Goal: Task Accomplishment & Management: Complete application form

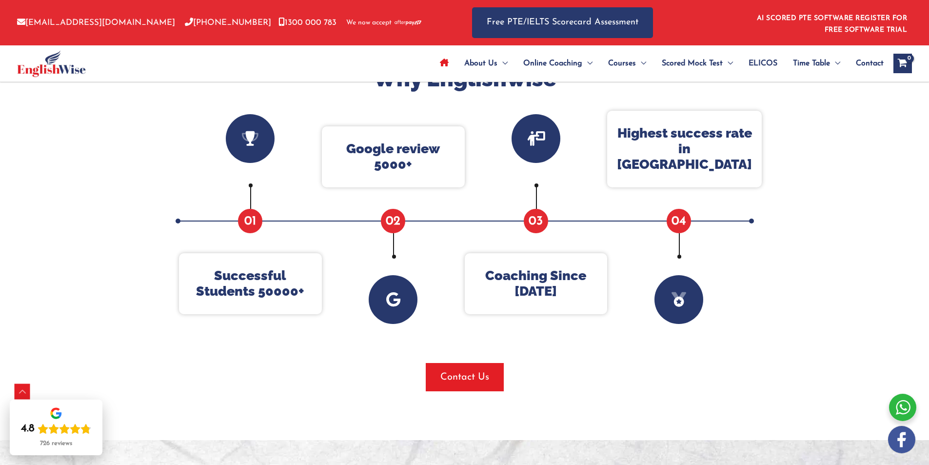
scroll to position [342, 0]
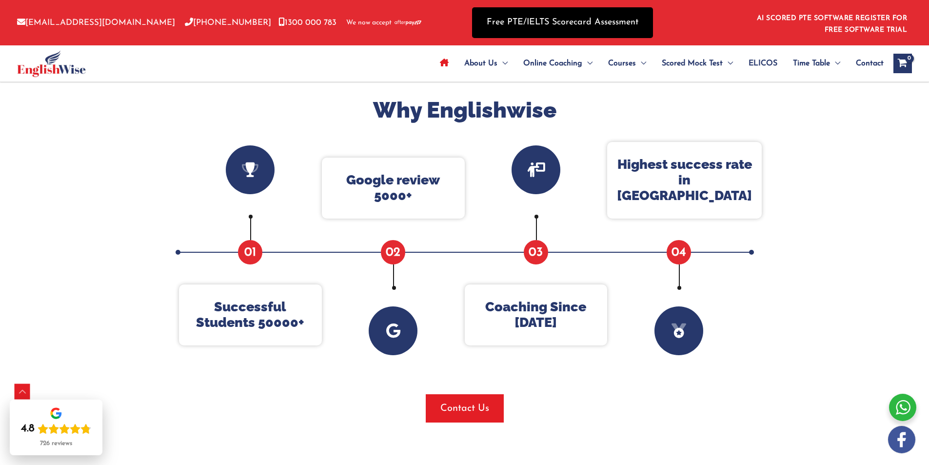
click at [521, 18] on link "Free PTE/IELTS Scorecard Assessment" at bounding box center [562, 22] width 181 height 31
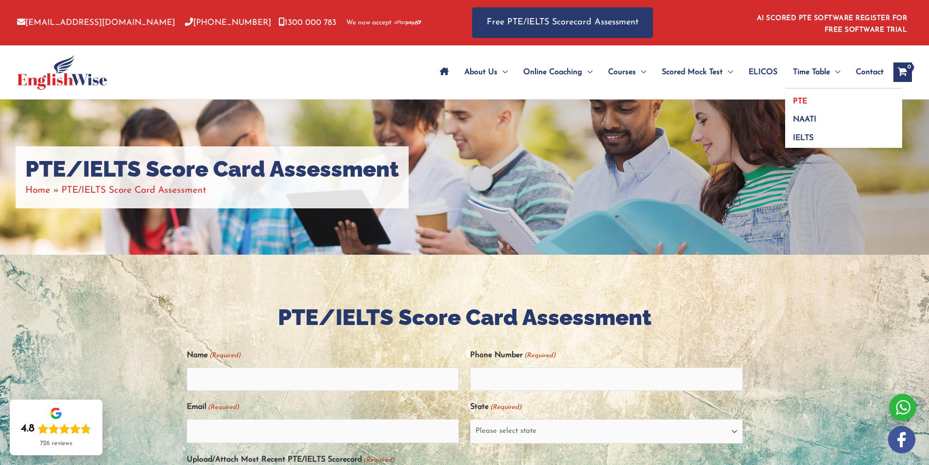
click at [801, 99] on span "PTE" at bounding box center [800, 102] width 14 height 8
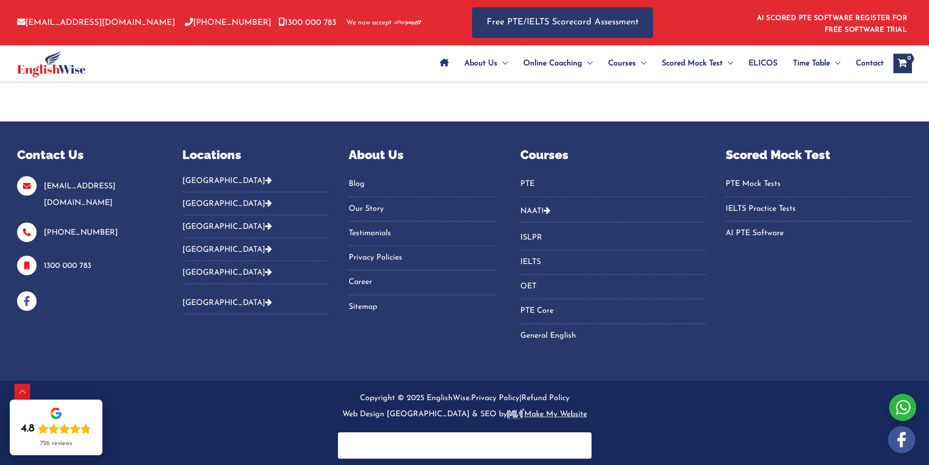
scroll to position [893, 0]
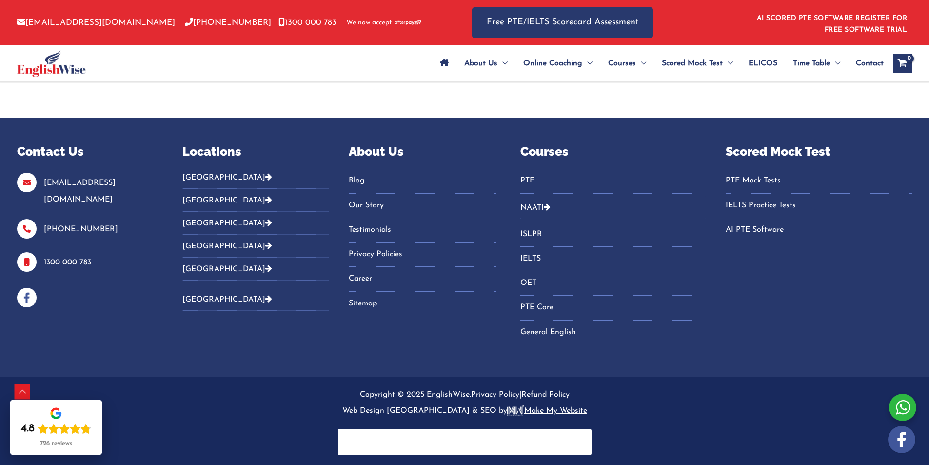
click at [525, 181] on link "PTE" at bounding box center [614, 181] width 186 height 16
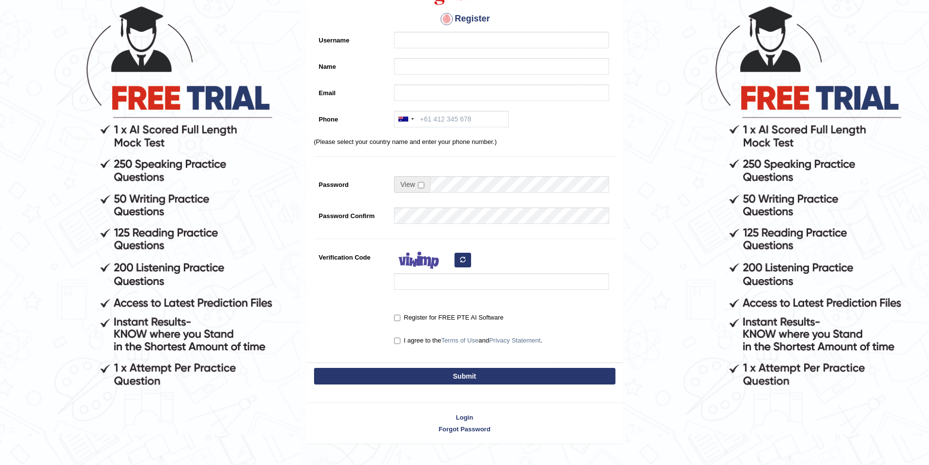
scroll to position [98, 0]
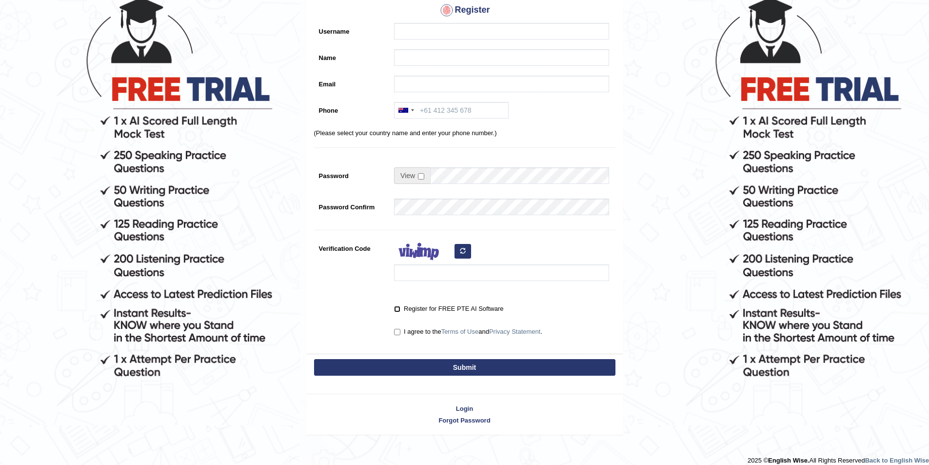
click at [396, 309] on input "Register for FREE PTE AI Software" at bounding box center [397, 309] width 6 height 6
checkbox input "true"
click at [395, 333] on input "I agree to the Terms of Use and Privacy Statement ." at bounding box center [397, 332] width 6 height 6
checkbox input "true"
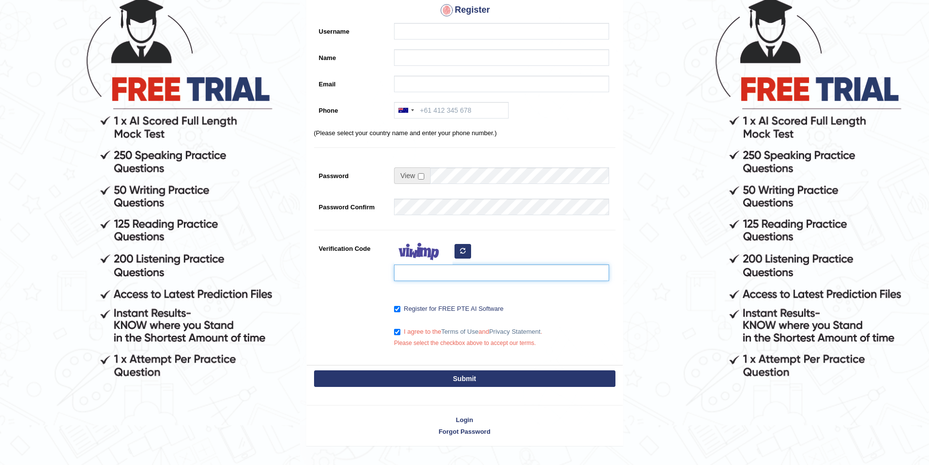
click at [419, 272] on input "Verification Code" at bounding box center [501, 272] width 215 height 17
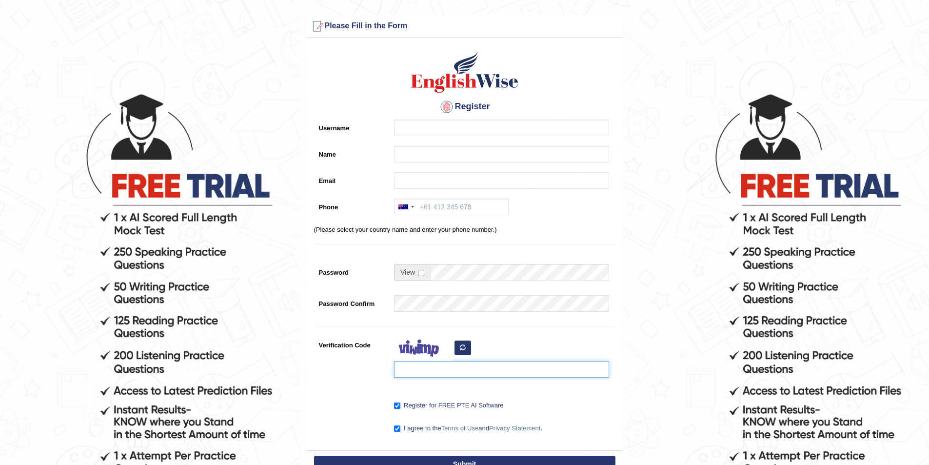
scroll to position [0, 0]
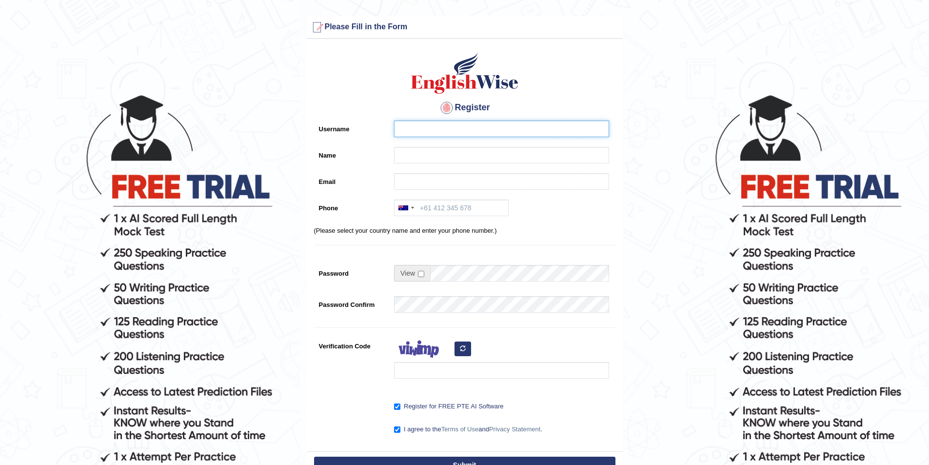
click at [416, 131] on input "Username" at bounding box center [501, 129] width 215 height 17
click at [411, 153] on input "Name" at bounding box center [501, 155] width 215 height 17
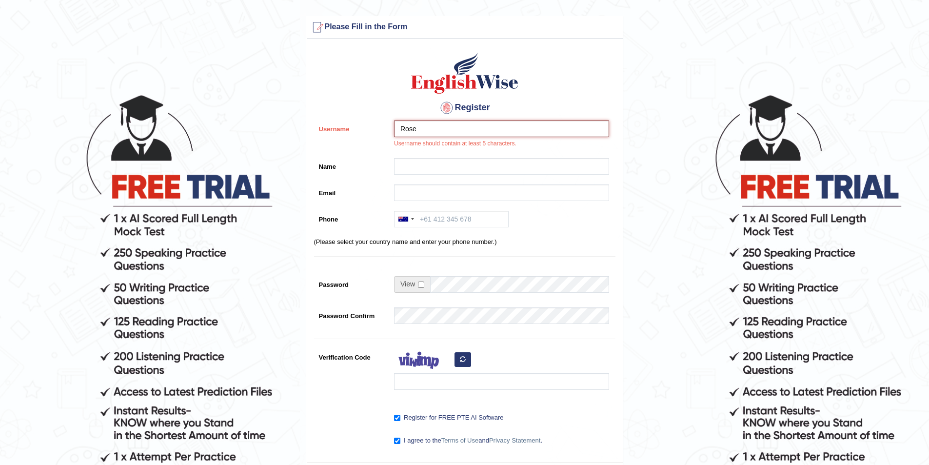
click at [419, 131] on input "Rose" at bounding box center [501, 129] width 215 height 17
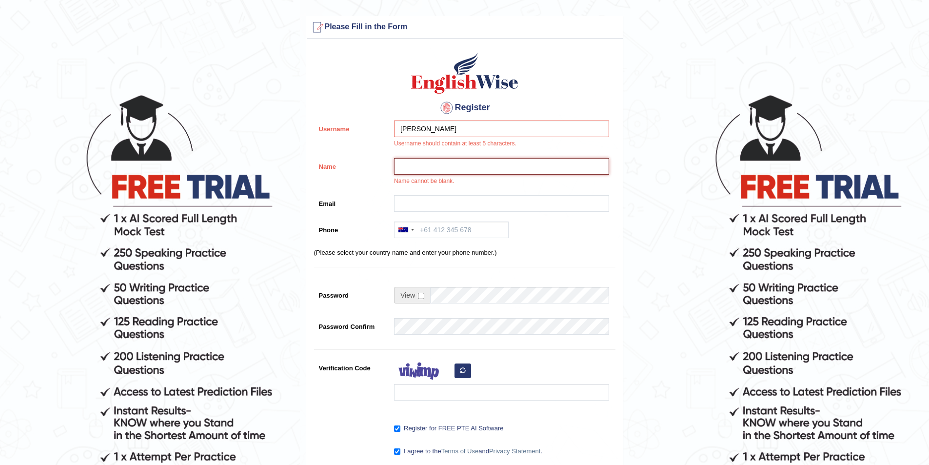
click at [427, 163] on input "Name" at bounding box center [501, 166] width 215 height 17
drag, startPoint x: 427, startPoint y: 127, endPoint x: 394, endPoint y: 125, distance: 33.2
click at [394, 125] on input "RoseN" at bounding box center [501, 129] width 215 height 17
click at [436, 165] on input "Name" at bounding box center [501, 166] width 215 height 17
click at [418, 127] on input "Adjoa" at bounding box center [501, 129] width 215 height 17
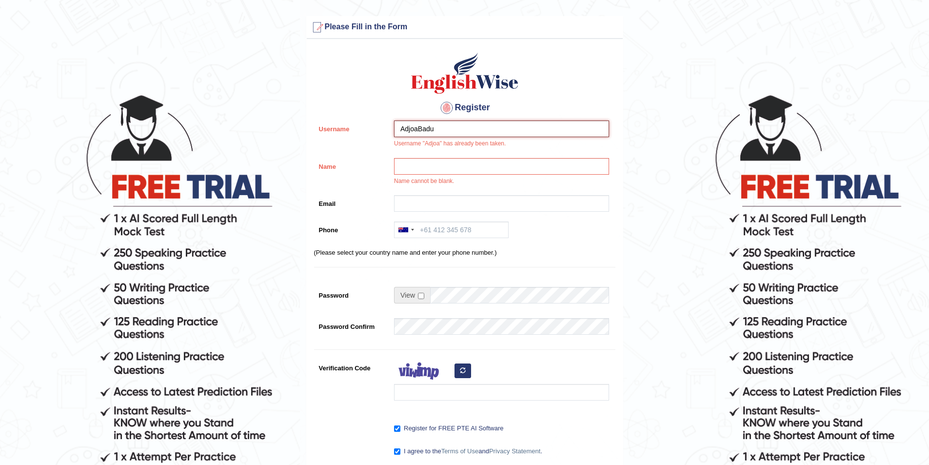
type input "AdjoaBadu"
click at [451, 164] on input "Name" at bounding box center [501, 166] width 215 height 17
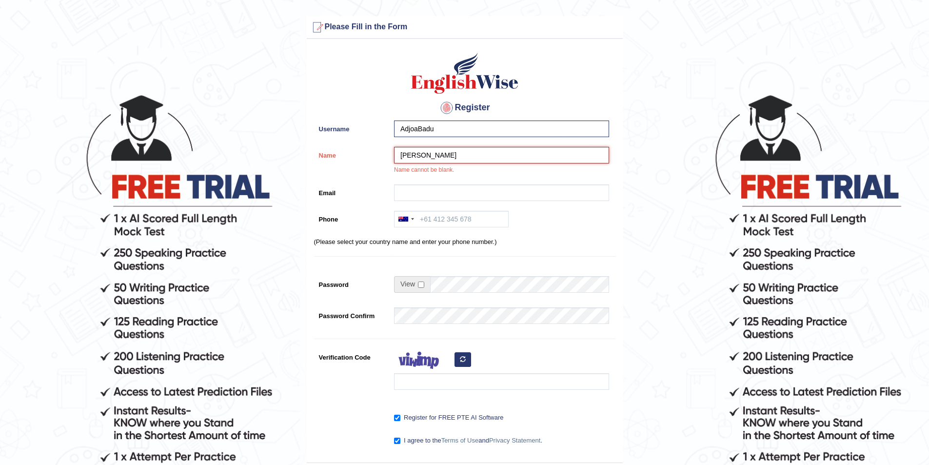
type input "[PERSON_NAME]"
click at [434, 194] on input "Email" at bounding box center [501, 192] width 215 height 17
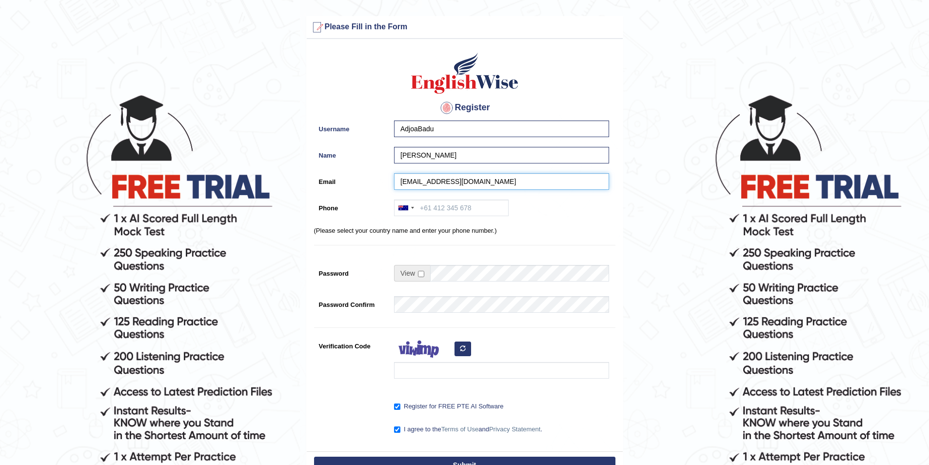
type input "adjoanz1@gmail.com"
click at [450, 205] on input "Phone" at bounding box center [451, 208] width 115 height 17
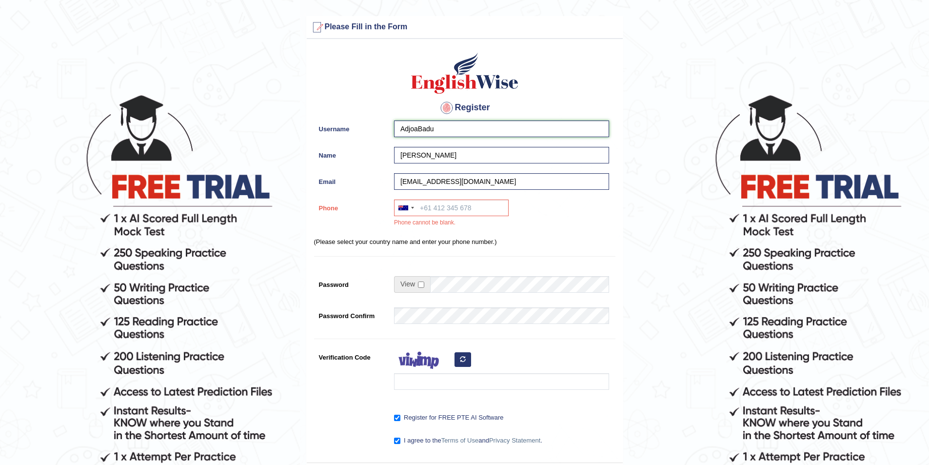
drag, startPoint x: 438, startPoint y: 129, endPoint x: 395, endPoint y: 134, distance: 43.2
click at [395, 134] on input "AdjoaBadu" at bounding box center [501, 129] width 215 height 17
type input "GeorgiaN"
click at [576, 233] on div "Register Username GeorgiaN Name Adjoa Ntreh Email adjoanz1@gmail.com Phone Aust…" at bounding box center [465, 253] width 316 height 419
click at [494, 157] on input "[PERSON_NAME]" at bounding box center [501, 155] width 215 height 17
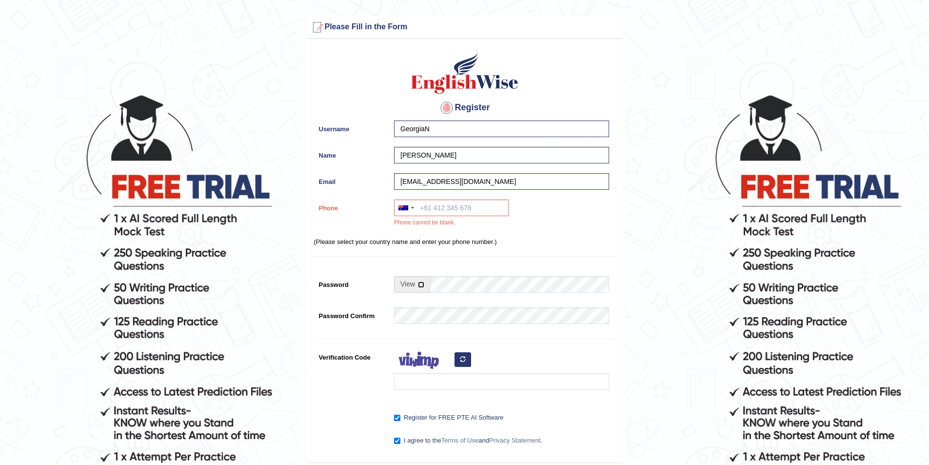
click at [419, 283] on input "checkbox" at bounding box center [421, 284] width 6 height 6
click at [418, 282] on span at bounding box center [412, 284] width 36 height 17
click at [422, 284] on input "checkbox" at bounding box center [421, 284] width 6 height 6
checkbox input "false"
click at [427, 382] on input "Verification Code" at bounding box center [501, 381] width 215 height 17
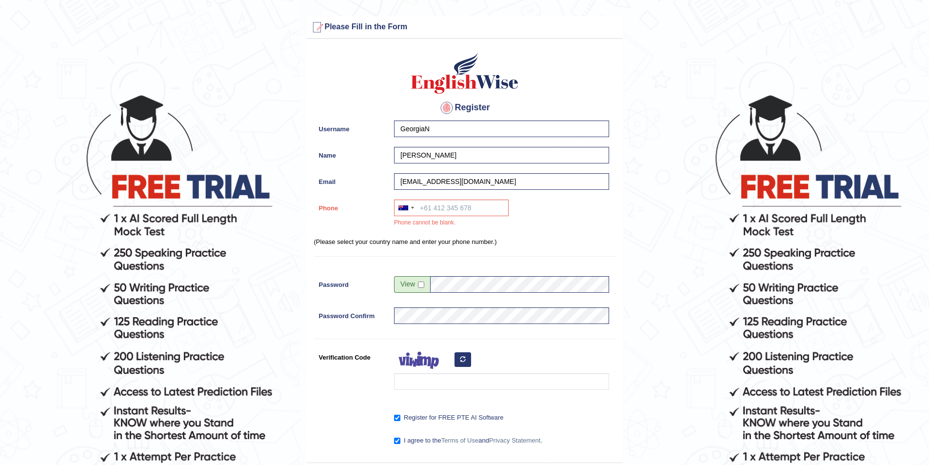
click at [463, 357] on icon "button" at bounding box center [463, 359] width 6 height 6
click at [462, 361] on icon "button" at bounding box center [463, 359] width 6 height 6
click at [464, 383] on input "Verification Code" at bounding box center [501, 381] width 215 height 17
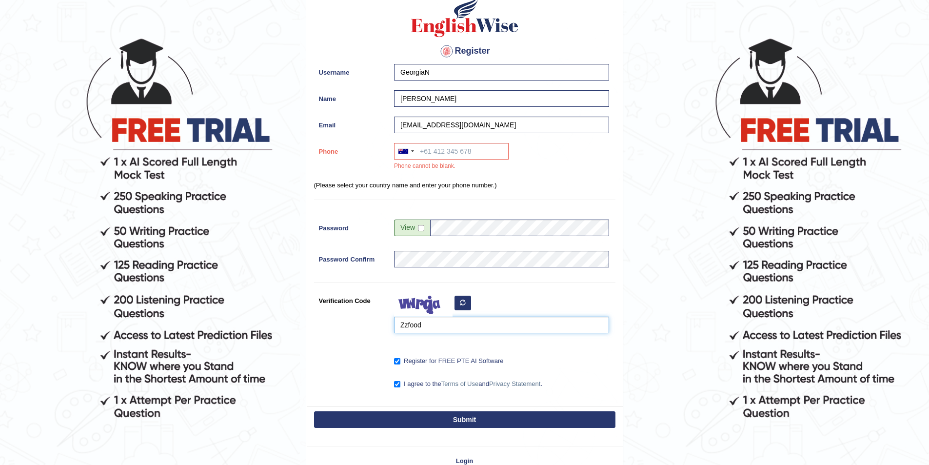
scroll to position [20, 0]
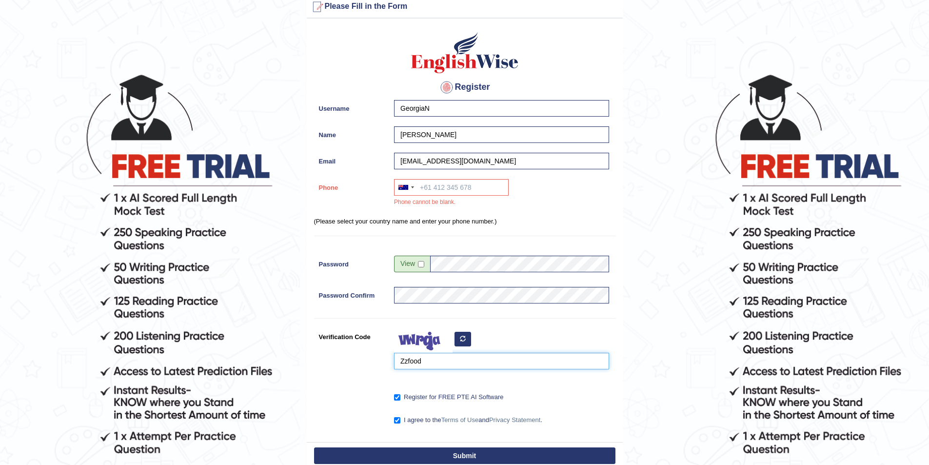
type input "Zzfood"
click at [435, 193] on input "Phone" at bounding box center [451, 187] width 115 height 17
type input "+61424007310"
click at [523, 195] on div "Australia +61 India (भारत) +91 New Zealand +64 United States +1 Canada +1 Unite…" at bounding box center [499, 195] width 220 height 33
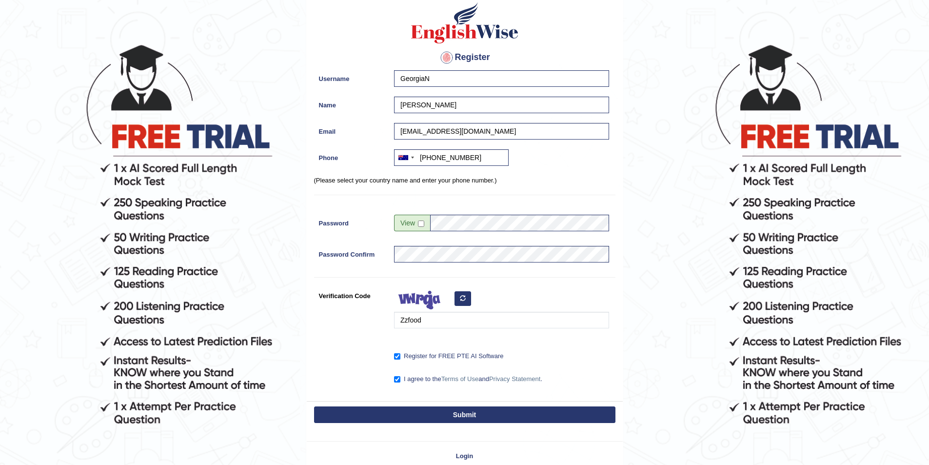
scroll to position [107, 0]
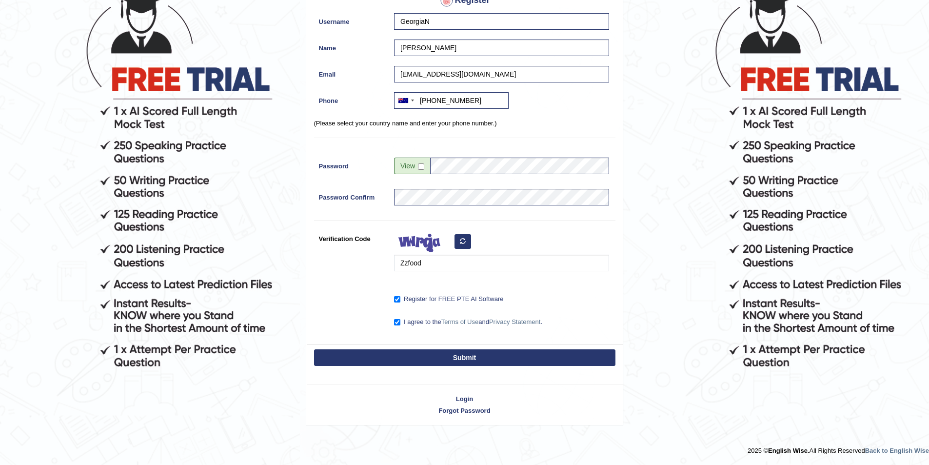
click at [463, 357] on button "Submit" at bounding box center [464, 357] width 301 height 17
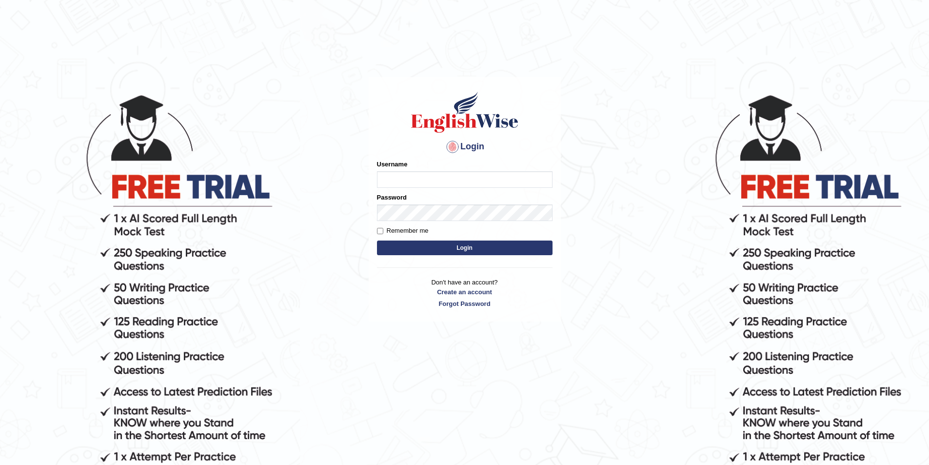
click at [407, 182] on input "Username" at bounding box center [465, 179] width 176 height 17
click at [377, 241] on button "Login" at bounding box center [465, 248] width 176 height 15
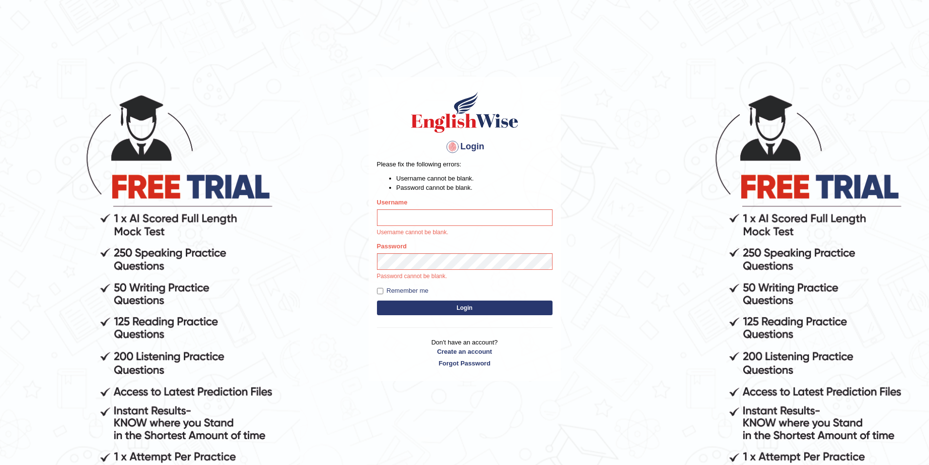
click at [395, 220] on input "Username" at bounding box center [465, 217] width 176 height 17
type input "GeorgiaN"
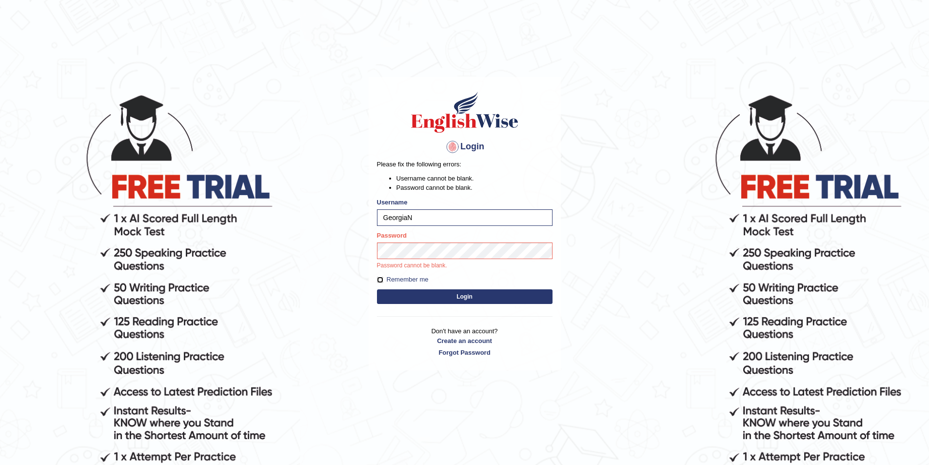
click at [379, 281] on input "Remember me" at bounding box center [380, 280] width 6 height 6
checkbox input "true"
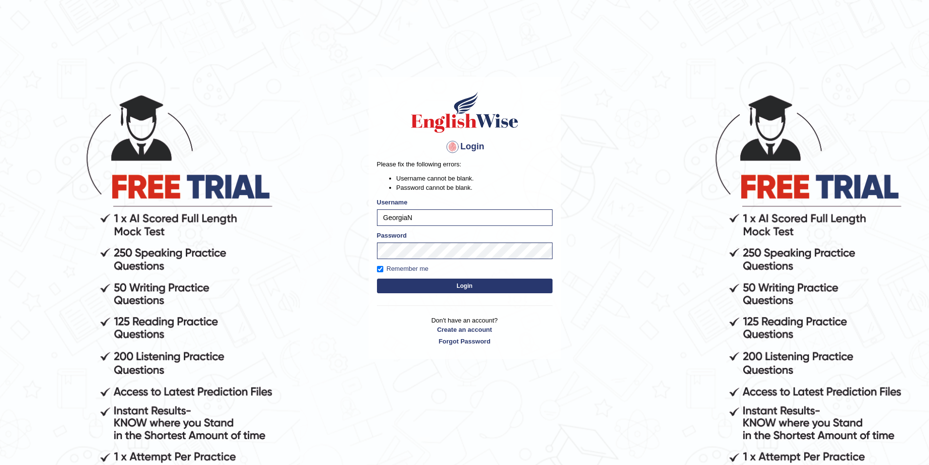
click at [467, 289] on button "Login" at bounding box center [465, 286] width 176 height 15
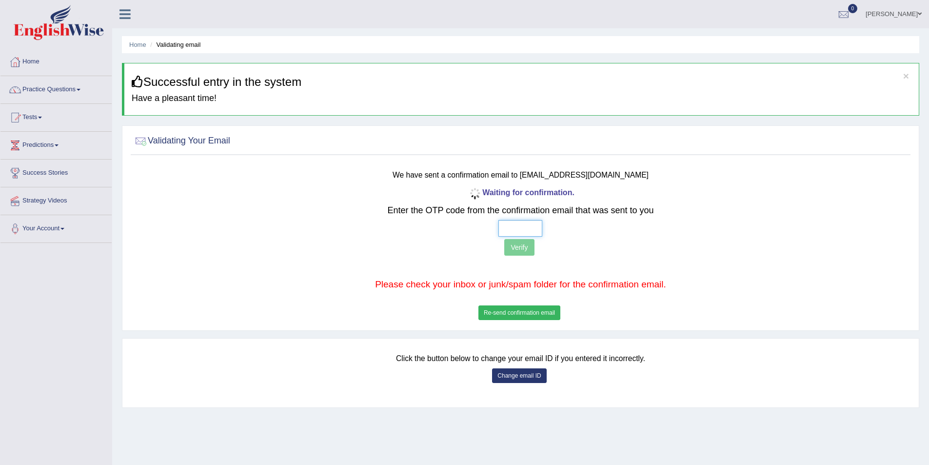
click at [507, 228] on input "text" at bounding box center [521, 228] width 44 height 17
drag, startPoint x: 541, startPoint y: 421, endPoint x: 491, endPoint y: 245, distance: 182.1
click at [491, 245] on p "Verify" at bounding box center [521, 248] width 644 height 19
click at [528, 308] on button "Re-send confirmation email" at bounding box center [520, 312] width 82 height 15
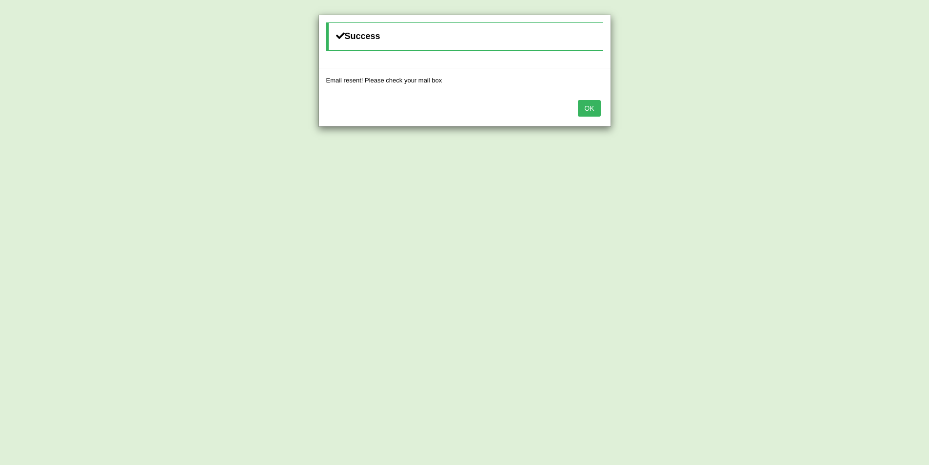
click at [590, 116] on button "OK" at bounding box center [589, 108] width 22 height 17
click at [590, 116] on div "OK" at bounding box center [465, 109] width 292 height 34
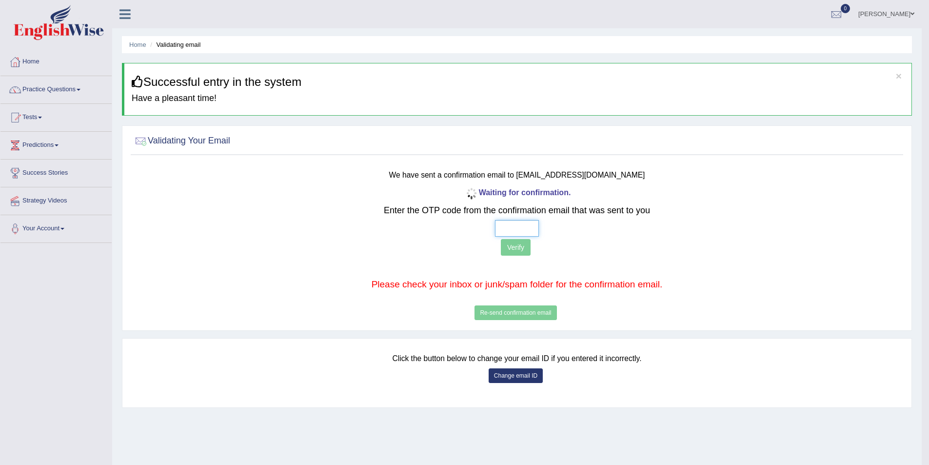
click at [520, 225] on input "text" at bounding box center [517, 228] width 44 height 17
type input "6 1 6 8"
click at [519, 240] on button "Verify" at bounding box center [516, 247] width 30 height 17
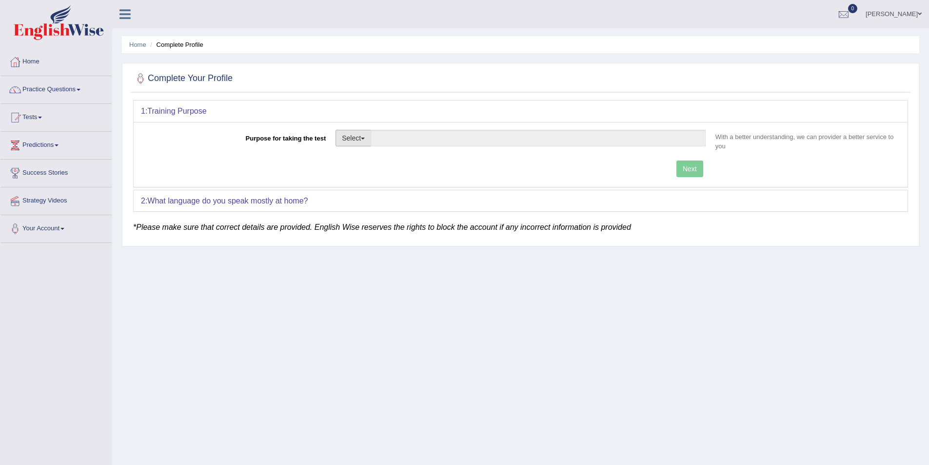
click at [365, 138] on span "button" at bounding box center [363, 139] width 4 height 2
click at [353, 183] on link "Nursing" at bounding box center [379, 184] width 87 height 13
type input "Nursing"
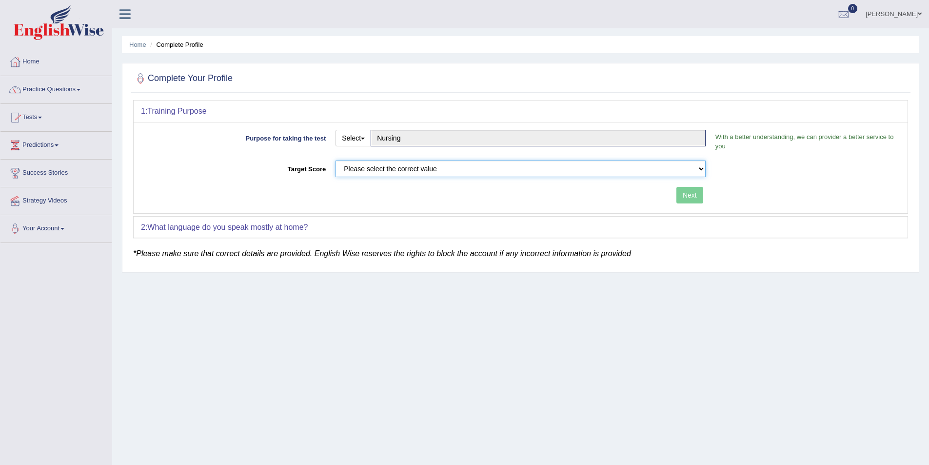
click at [703, 170] on select "Please select the correct value 50 (6 bands) 58 (6.5 bands) 65 (7 bands) 79 (8 …" at bounding box center [521, 169] width 370 height 17
select select "65"
click at [336, 161] on select "Please select the correct value 50 (6 bands) 58 (6.5 bands) 65 (7 bands) 79 (8 …" at bounding box center [521, 169] width 370 height 17
click at [690, 194] on button "Next" at bounding box center [690, 195] width 27 height 17
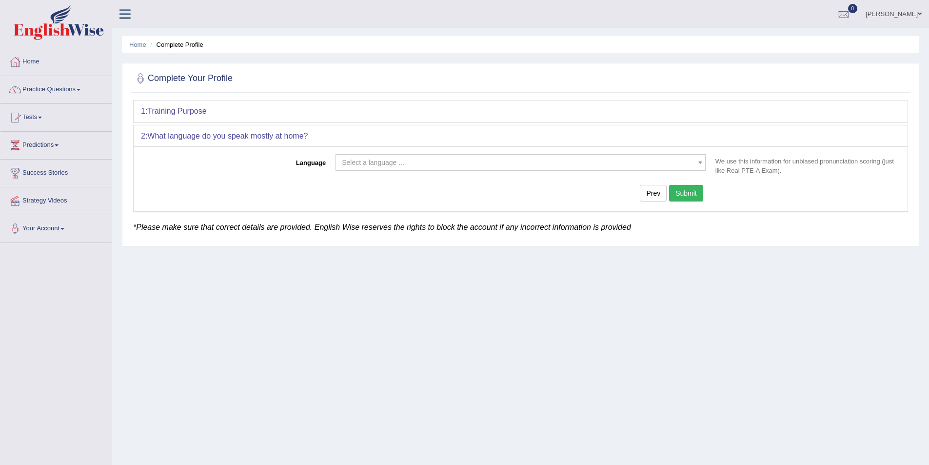
click at [700, 161] on b at bounding box center [701, 162] width 4 height 2
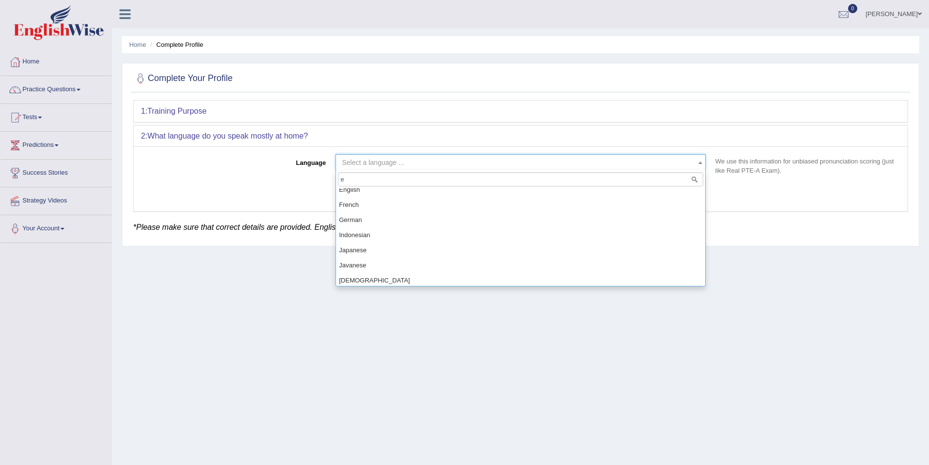
scroll to position [169, 0]
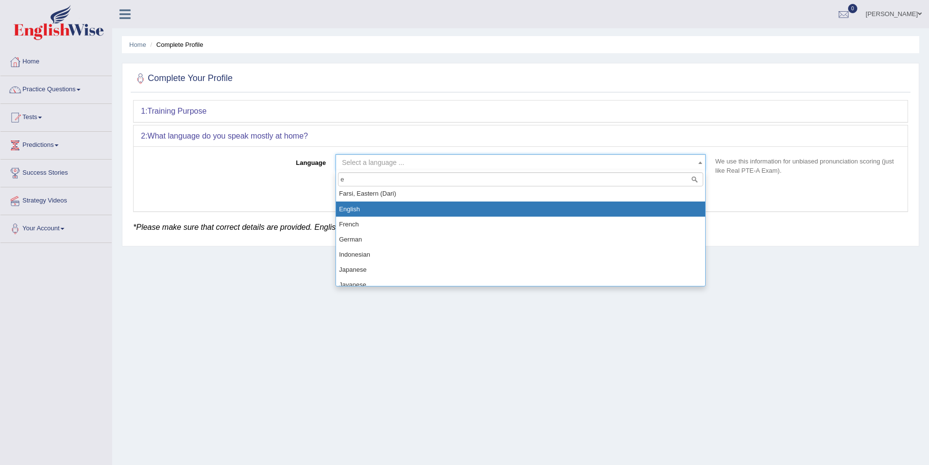
type input "e"
select select "English"
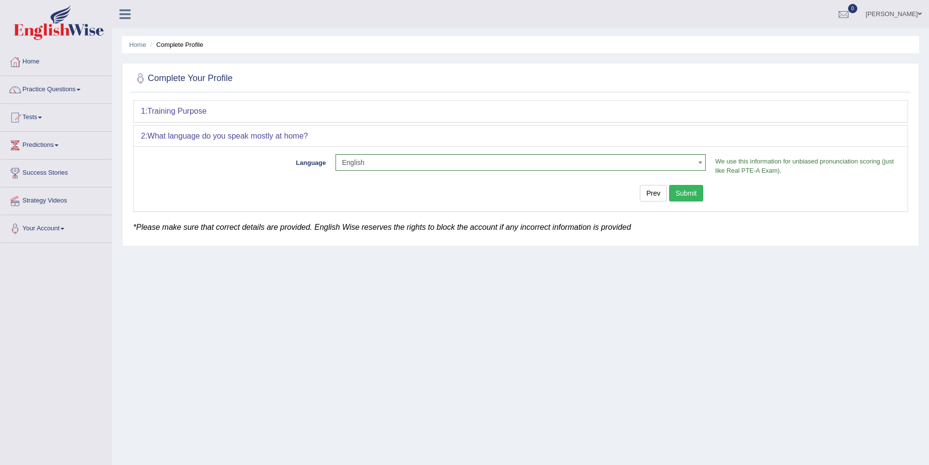
click at [686, 193] on button "Submit" at bounding box center [686, 193] width 34 height 17
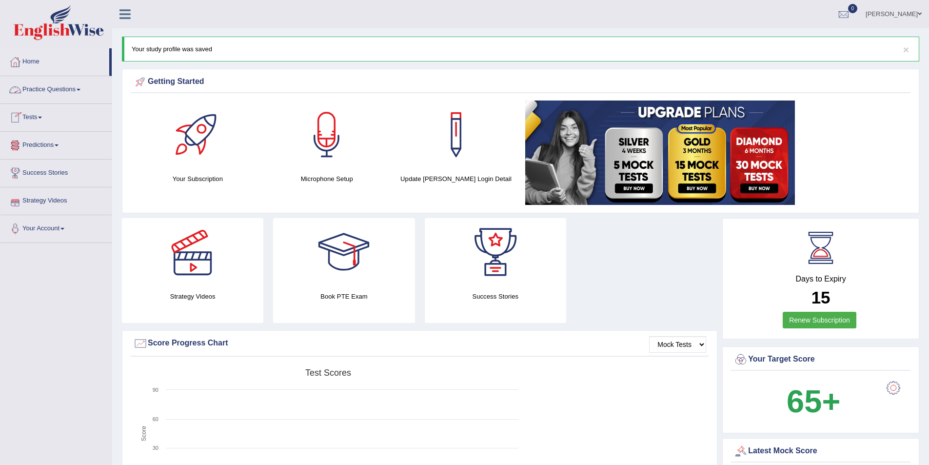
click at [80, 88] on link "Practice Questions" at bounding box center [55, 88] width 111 height 24
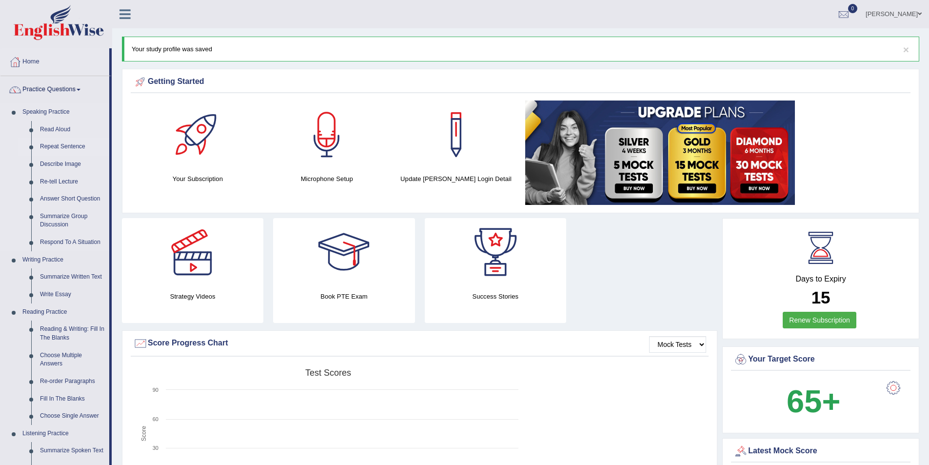
click at [66, 147] on link "Repeat Sentence" at bounding box center [73, 147] width 74 height 18
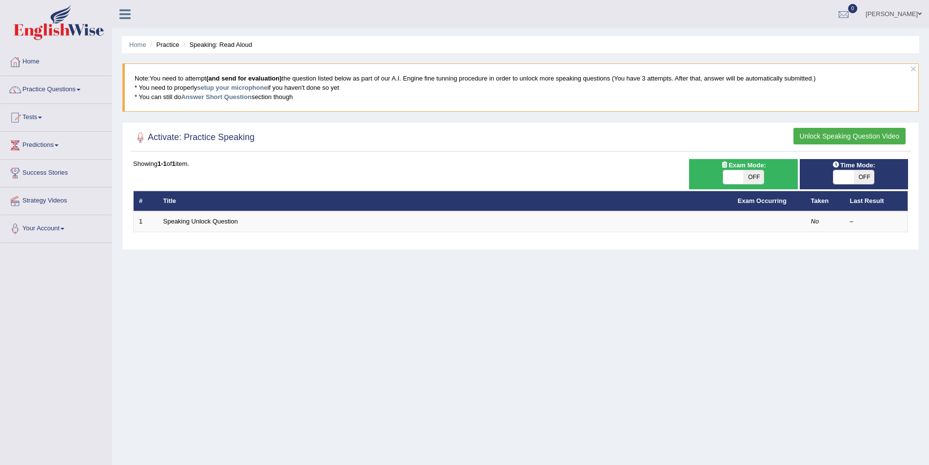
click at [760, 174] on span "OFF" at bounding box center [754, 177] width 20 height 14
checkbox input "true"
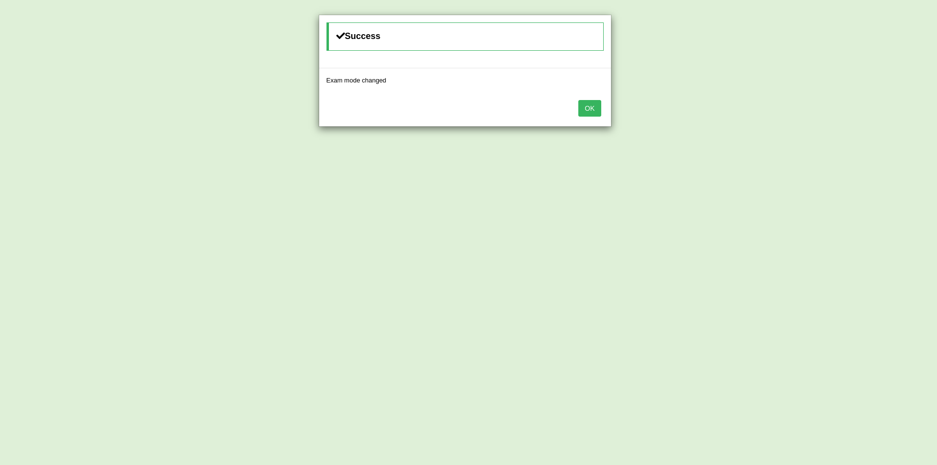
click at [589, 105] on button "OK" at bounding box center [589, 108] width 22 height 17
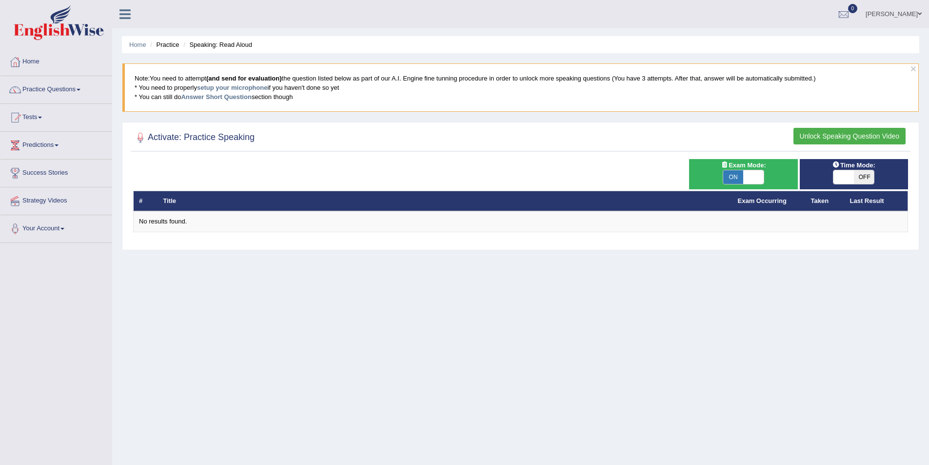
click at [859, 176] on span "OFF" at bounding box center [864, 177] width 20 height 14
checkbox input "true"
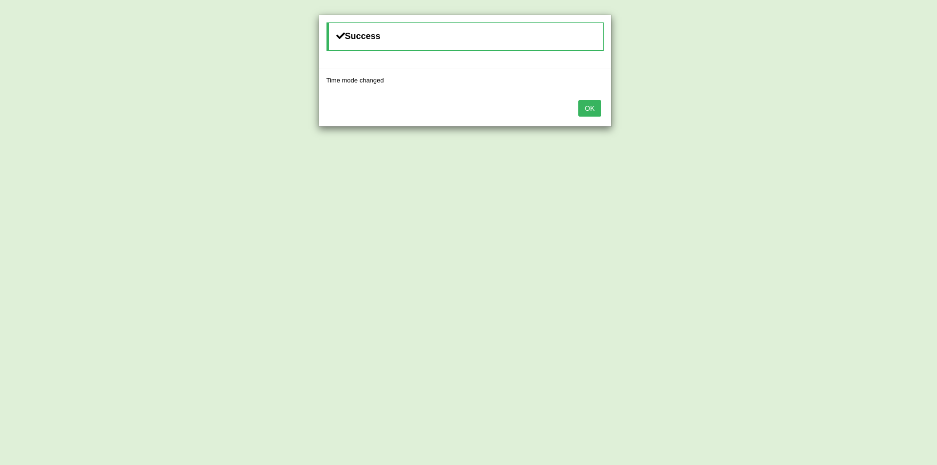
click at [591, 106] on button "OK" at bounding box center [589, 108] width 22 height 17
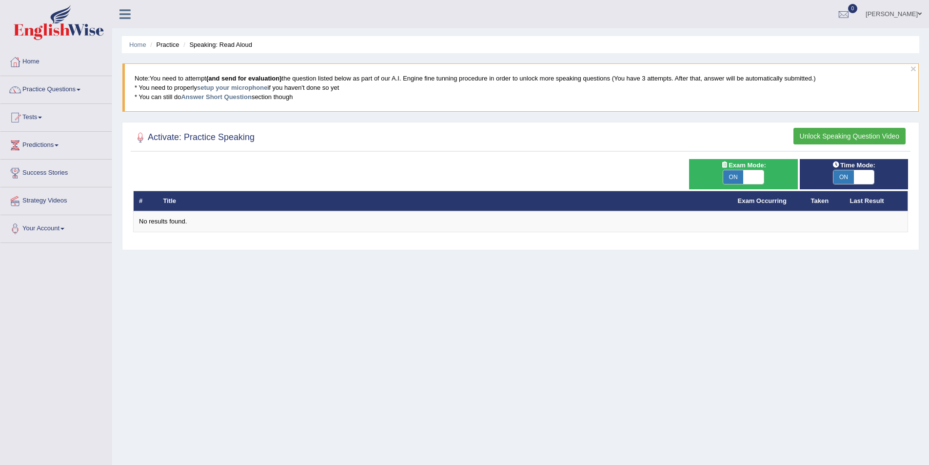
click at [823, 133] on button "Unlock Speaking Question Video" at bounding box center [850, 136] width 112 height 17
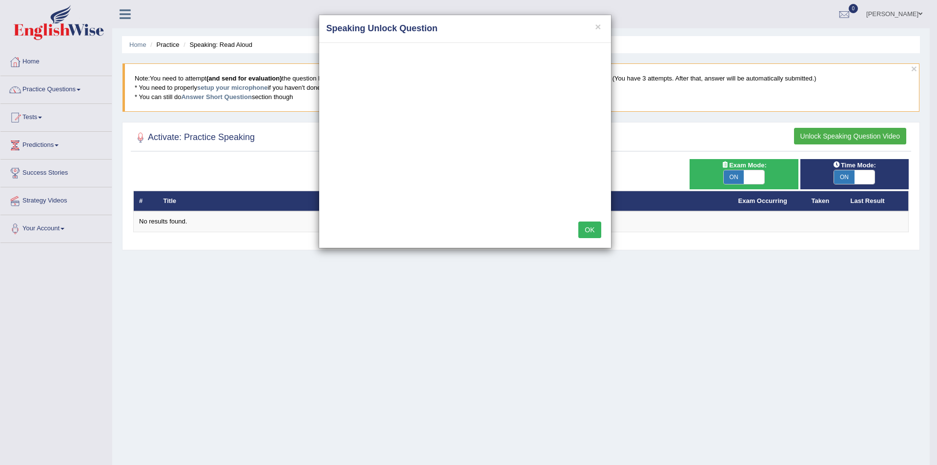
click at [593, 231] on button "OK" at bounding box center [589, 229] width 22 height 17
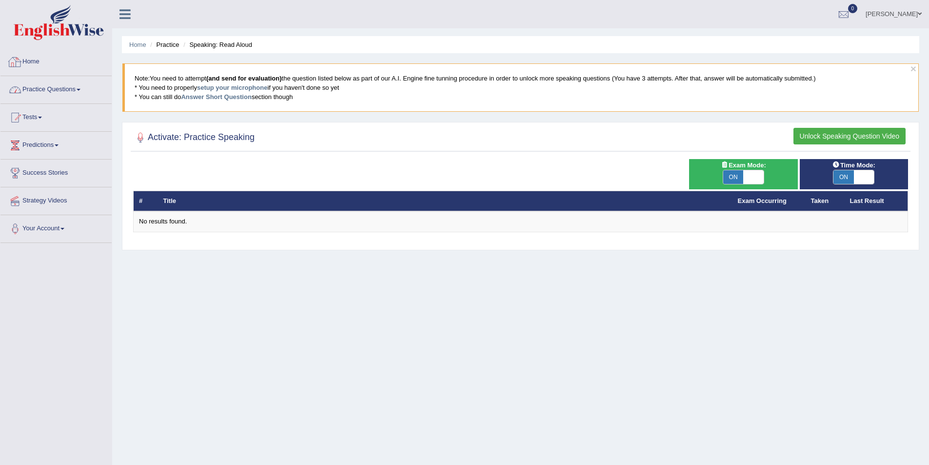
click at [36, 60] on link "Home" at bounding box center [55, 60] width 111 height 24
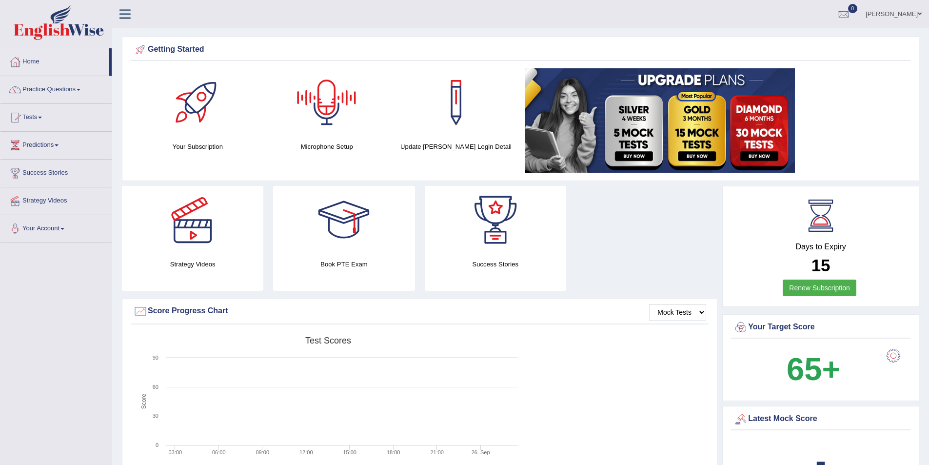
click at [327, 105] on div at bounding box center [327, 102] width 68 height 68
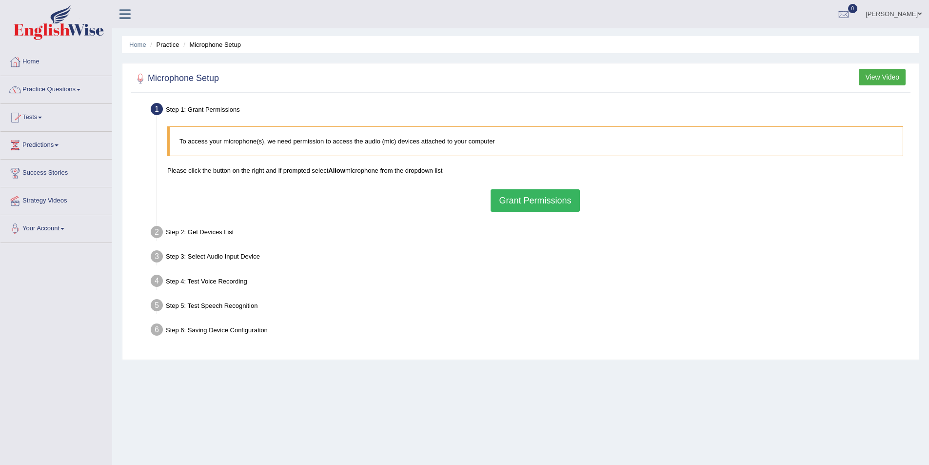
click at [518, 203] on button "Grant Permissions" at bounding box center [535, 200] width 89 height 22
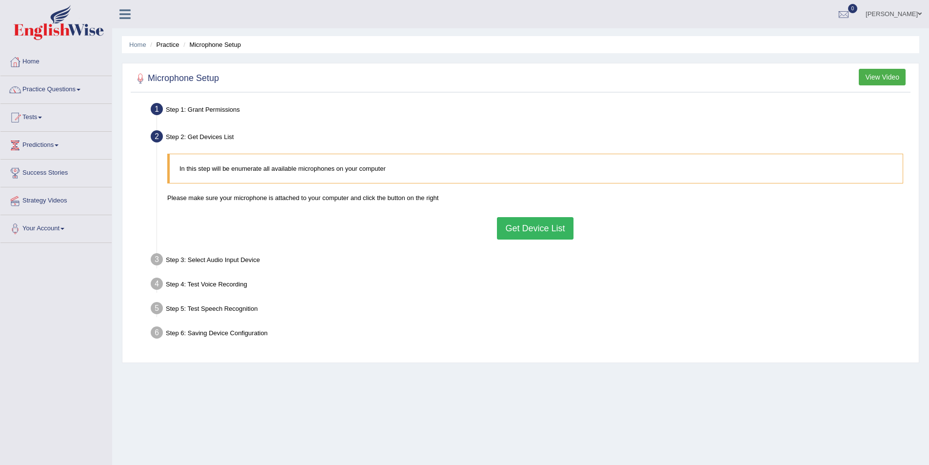
click at [525, 225] on button "Get Device List" at bounding box center [535, 228] width 76 height 22
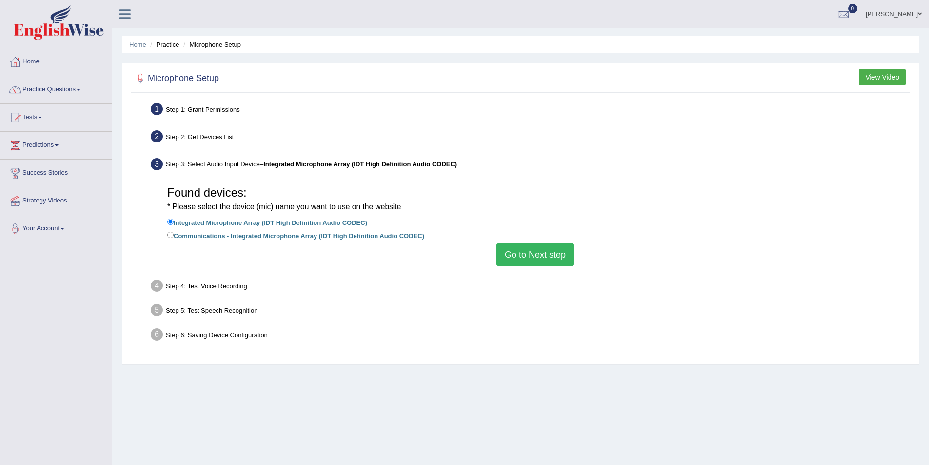
click at [531, 249] on button "Go to Next step" at bounding box center [536, 254] width 78 height 22
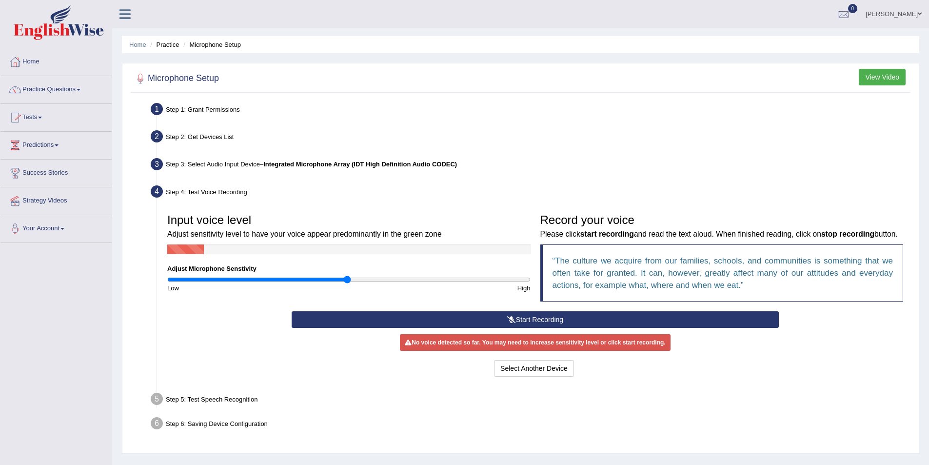
click at [561, 318] on button "Start Recording" at bounding box center [535, 319] width 487 height 17
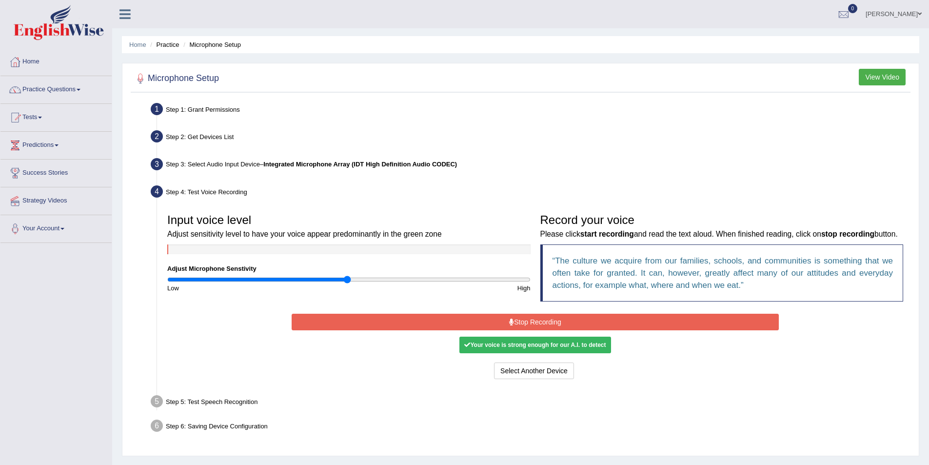
click at [552, 321] on button "Stop Recording" at bounding box center [535, 322] width 487 height 17
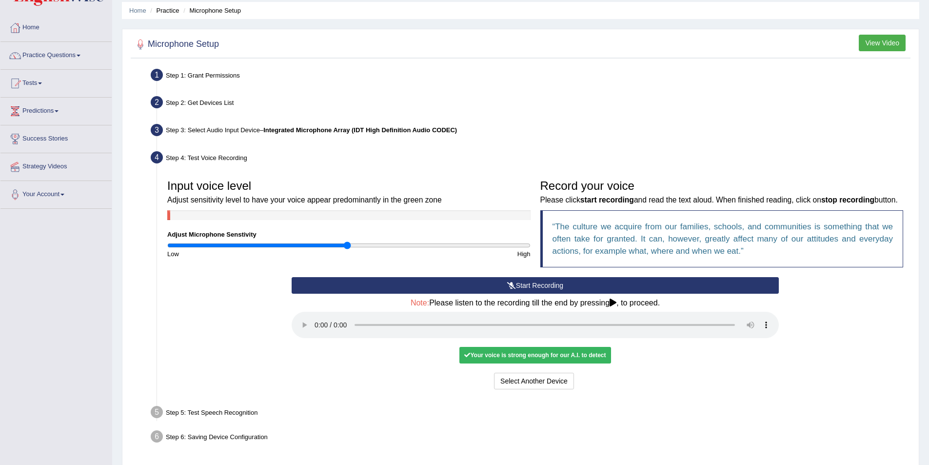
scroll to position [68, 0]
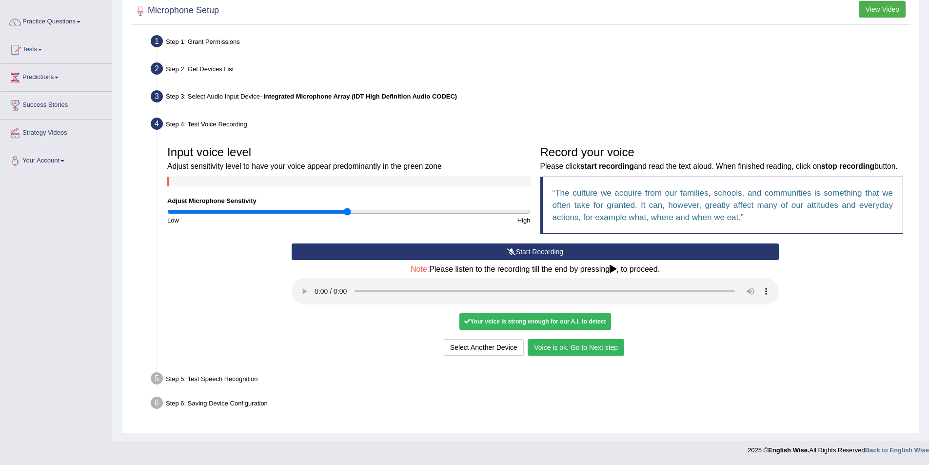
click at [582, 346] on button "Voice is ok. Go to Next step" at bounding box center [576, 347] width 97 height 17
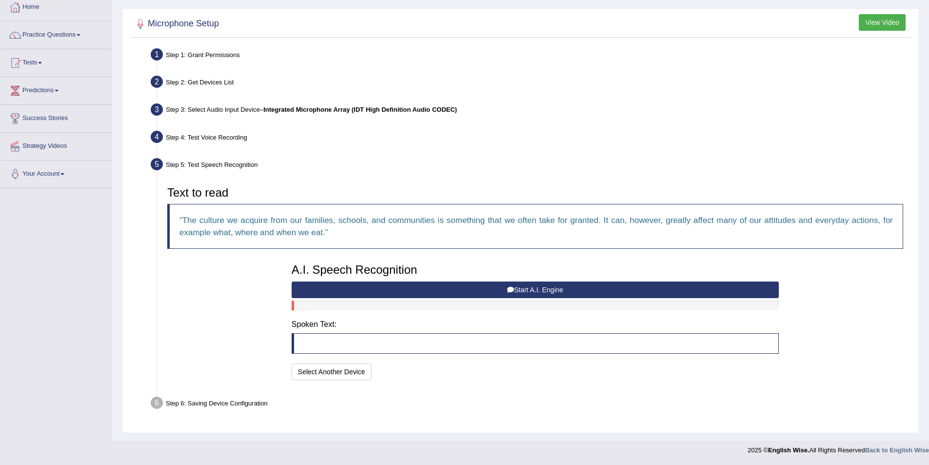
scroll to position [55, 0]
click at [540, 287] on button "Start A.I. Engine" at bounding box center [535, 289] width 487 height 17
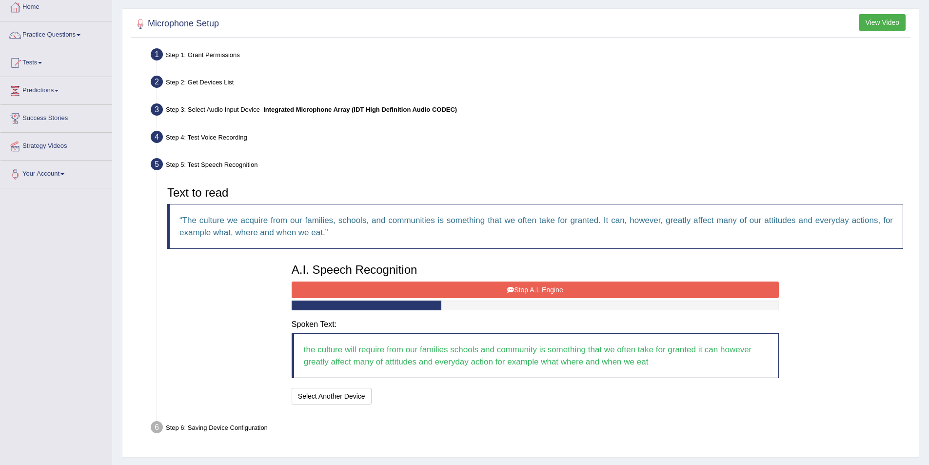
click at [540, 287] on button "Stop A.I. Engine" at bounding box center [535, 289] width 487 height 17
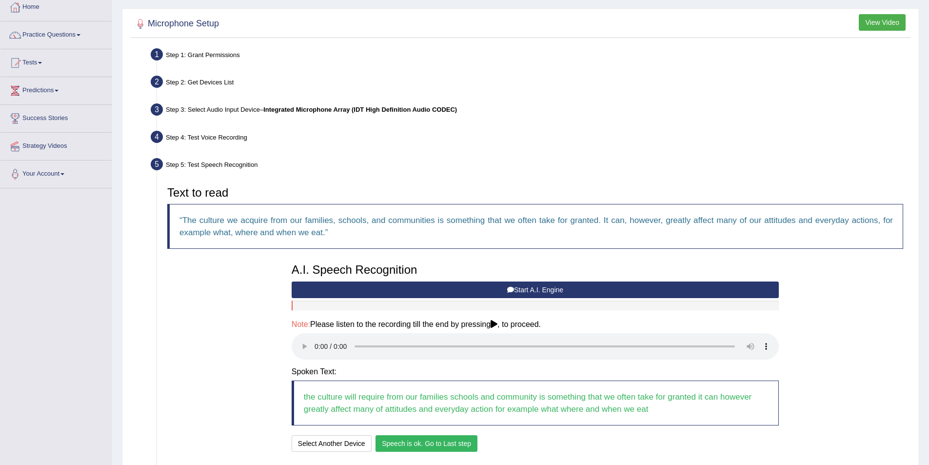
click at [444, 445] on button "Speech is ok. Go to Last step" at bounding box center [427, 443] width 102 height 17
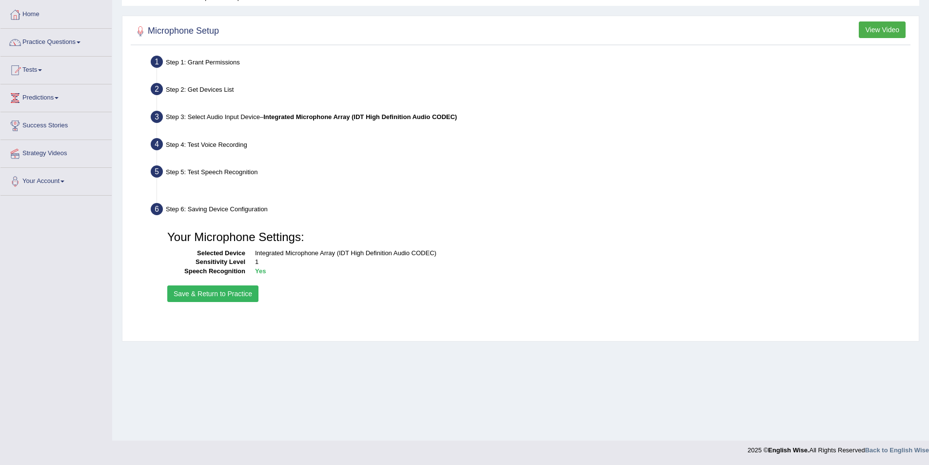
scroll to position [47, 0]
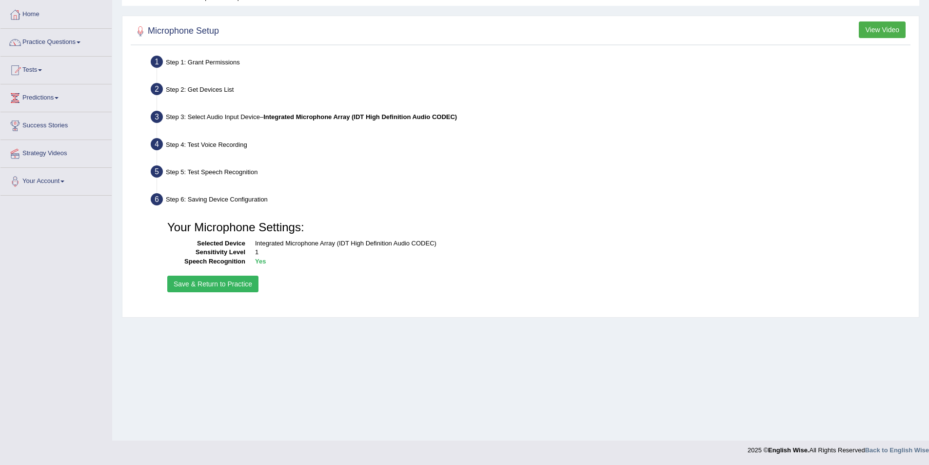
click at [214, 282] on button "Save & Return to Practice" at bounding box center [212, 284] width 91 height 17
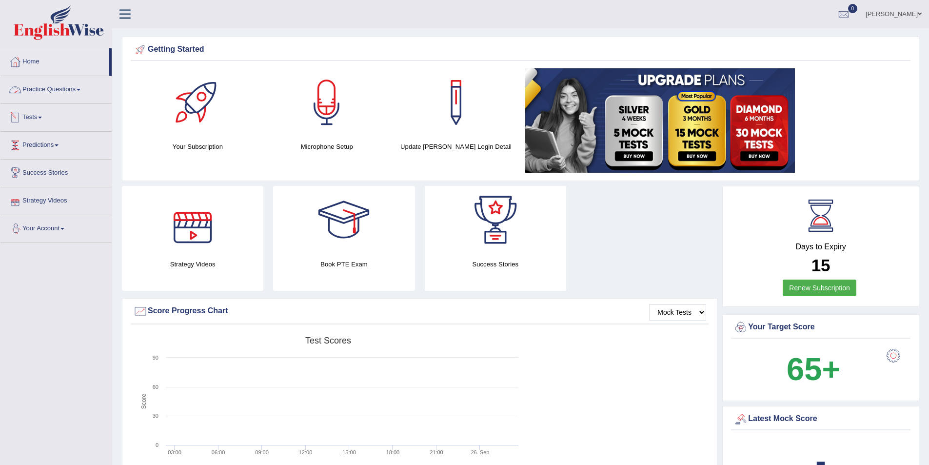
click at [65, 89] on link "Practice Questions" at bounding box center [55, 88] width 111 height 24
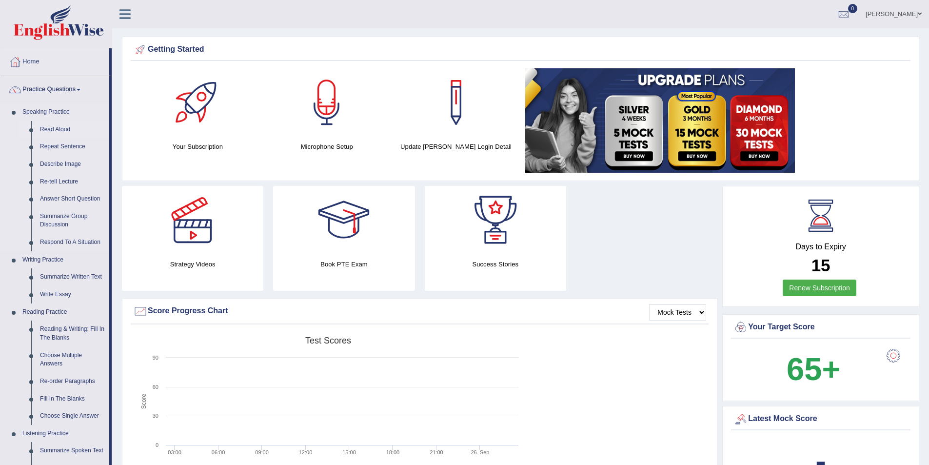
click at [51, 129] on link "Read Aloud" at bounding box center [73, 130] width 74 height 18
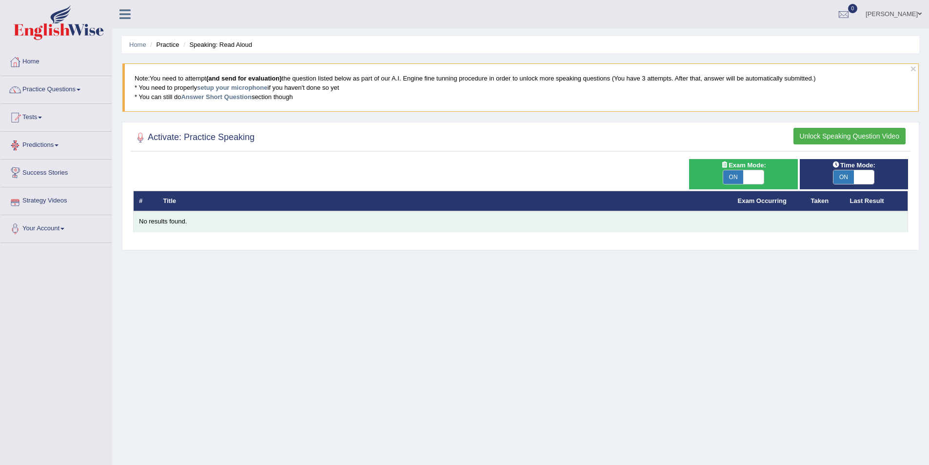
click at [156, 222] on div "No results found." at bounding box center [521, 221] width 764 height 9
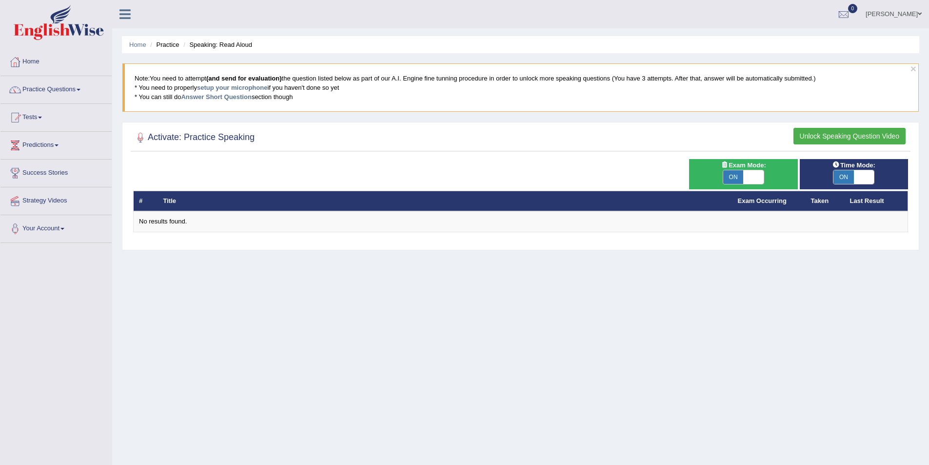
click at [738, 176] on span "ON" at bounding box center [734, 177] width 20 height 14
checkbox input "false"
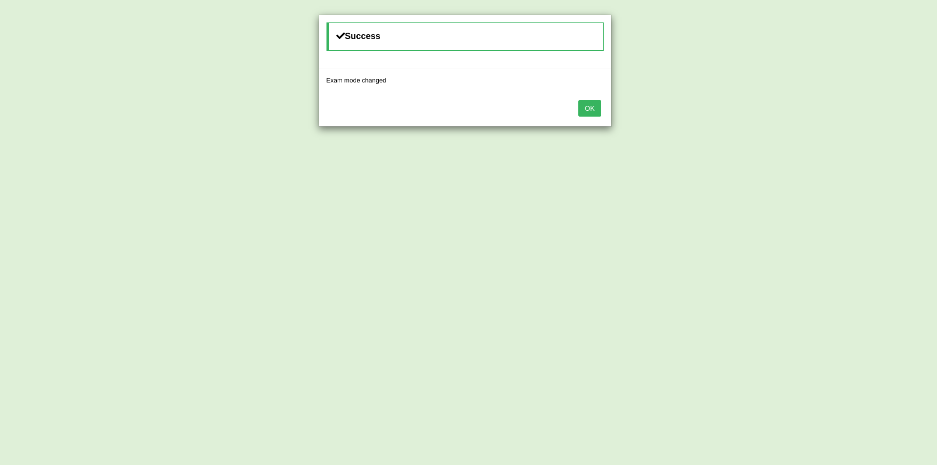
click at [585, 108] on button "OK" at bounding box center [589, 108] width 22 height 17
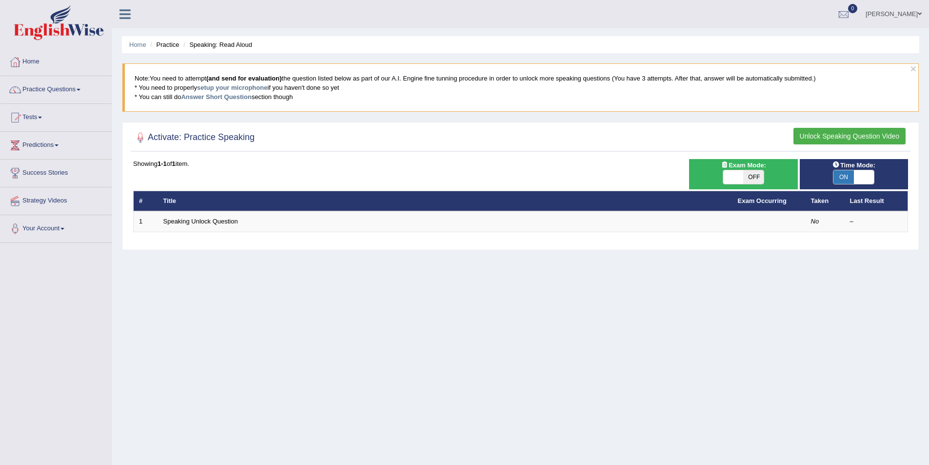
click at [844, 179] on span "ON" at bounding box center [844, 177] width 20 height 14
checkbox input "false"
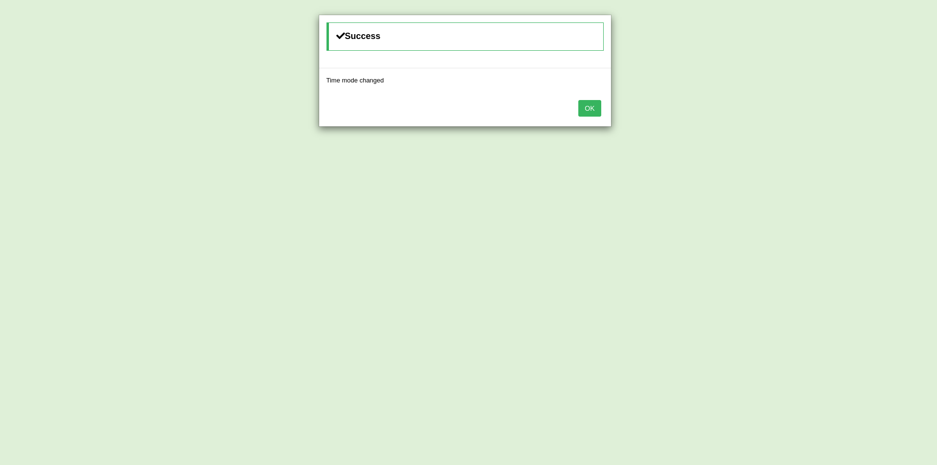
click at [599, 109] on button "OK" at bounding box center [589, 108] width 22 height 17
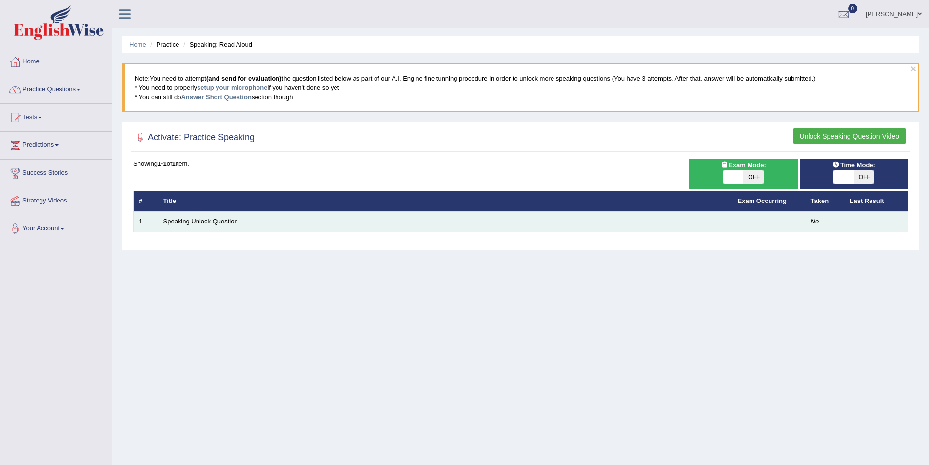
click at [181, 221] on link "Speaking Unlock Question" at bounding box center [200, 221] width 75 height 7
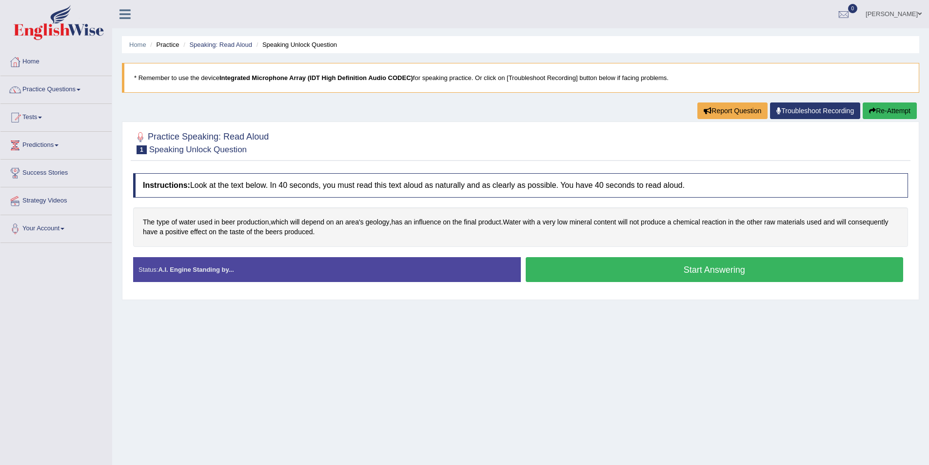
click at [716, 272] on button "Start Answering" at bounding box center [715, 269] width 378 height 25
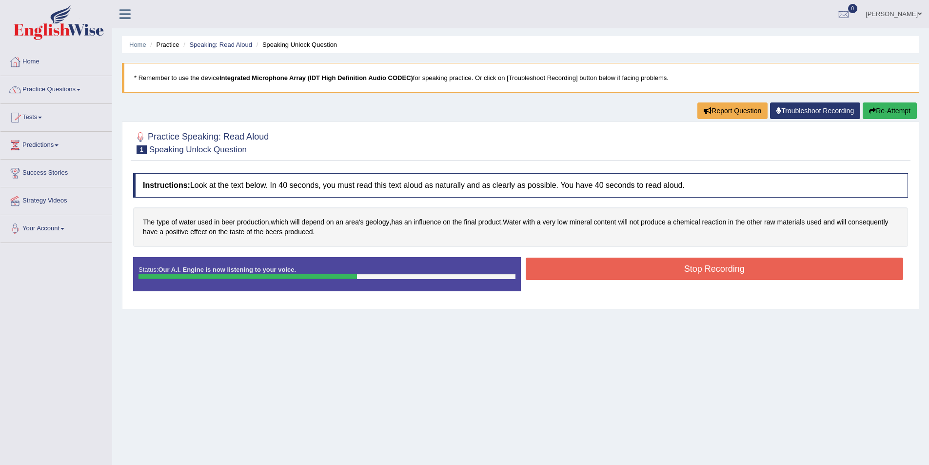
click at [620, 273] on button "Stop Recording" at bounding box center [715, 269] width 378 height 22
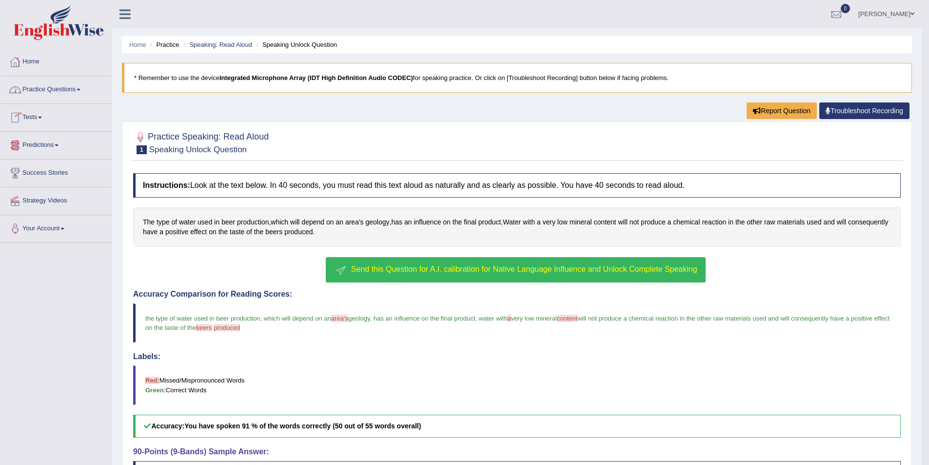
click at [47, 90] on link "Practice Questions" at bounding box center [55, 88] width 111 height 24
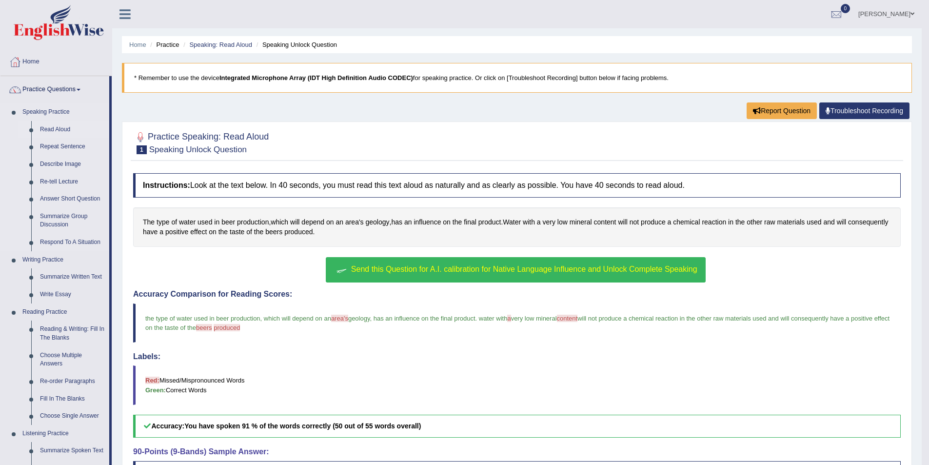
click at [44, 128] on link "Read Aloud" at bounding box center [73, 130] width 74 height 18
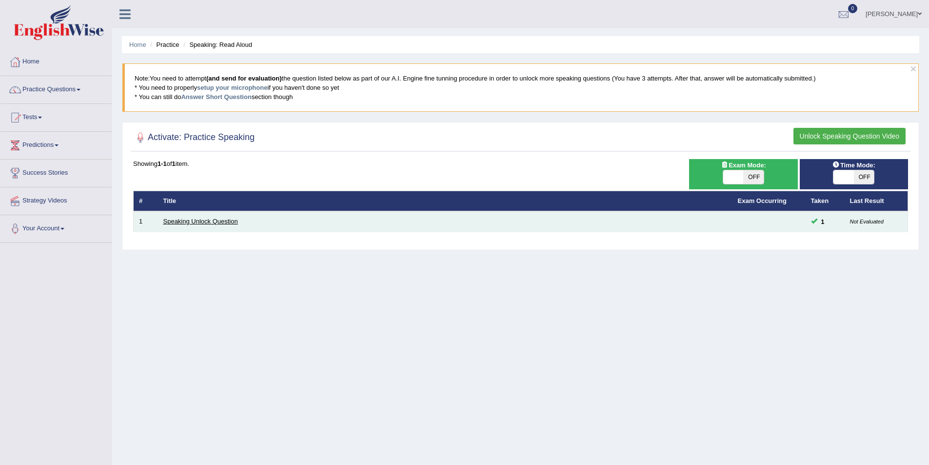
click at [195, 222] on link "Speaking Unlock Question" at bounding box center [200, 221] width 75 height 7
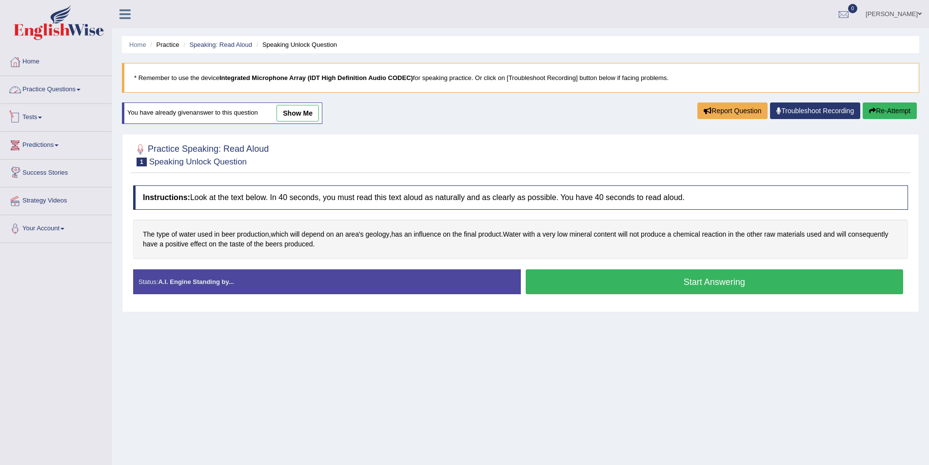
click at [52, 88] on link "Practice Questions" at bounding box center [55, 88] width 111 height 24
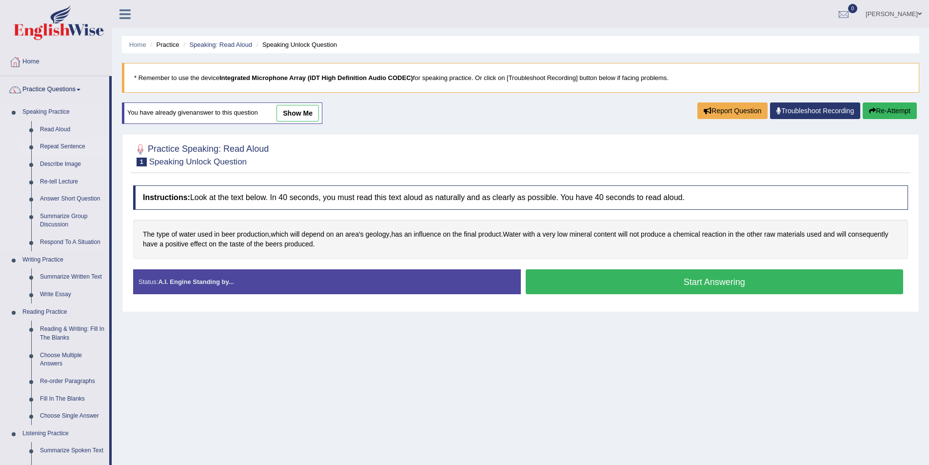
click at [53, 147] on link "Repeat Sentence" at bounding box center [73, 147] width 74 height 18
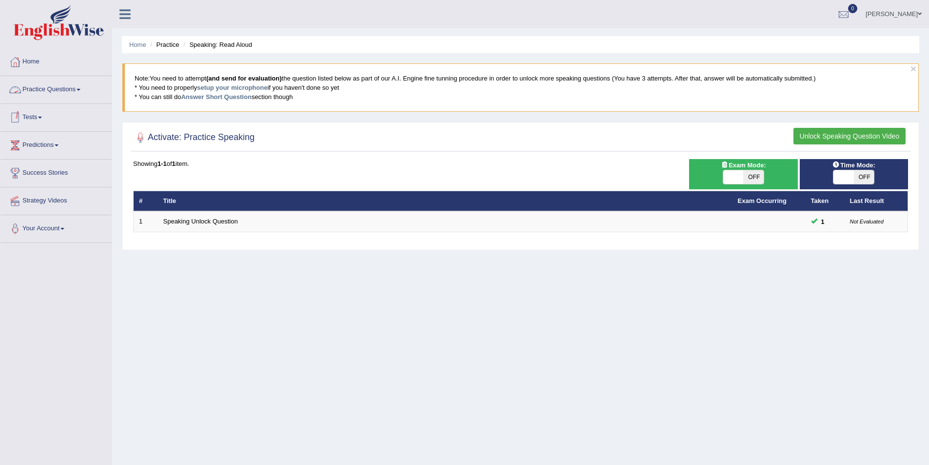
click at [81, 88] on link "Practice Questions" at bounding box center [55, 88] width 111 height 24
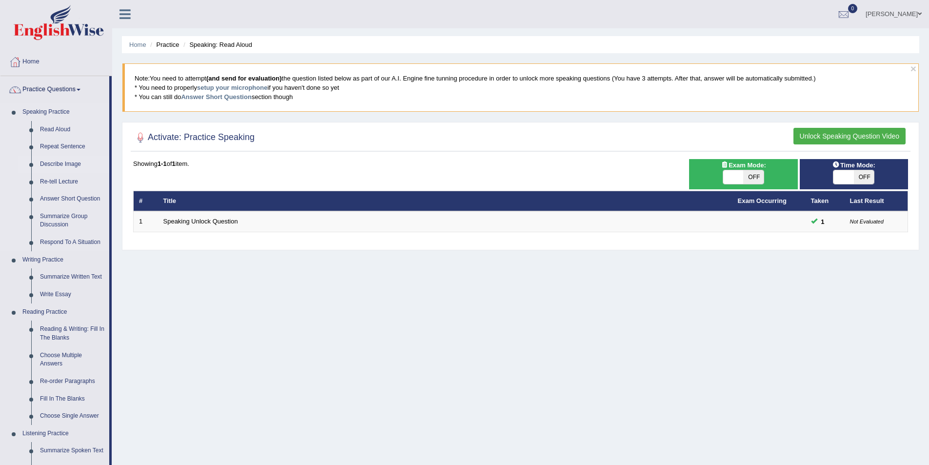
click at [60, 161] on link "Describe Image" at bounding box center [73, 165] width 74 height 18
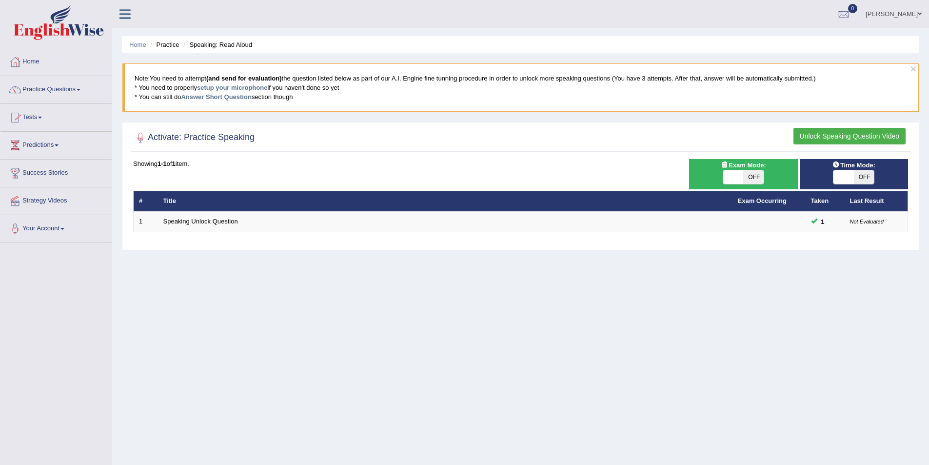
click at [84, 91] on link "Practice Questions" at bounding box center [55, 88] width 111 height 24
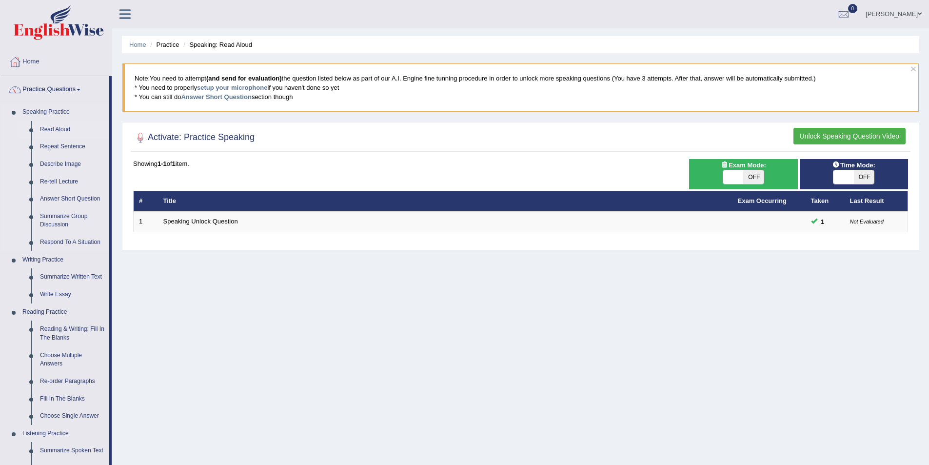
click at [51, 129] on link "Read Aloud" at bounding box center [73, 130] width 74 height 18
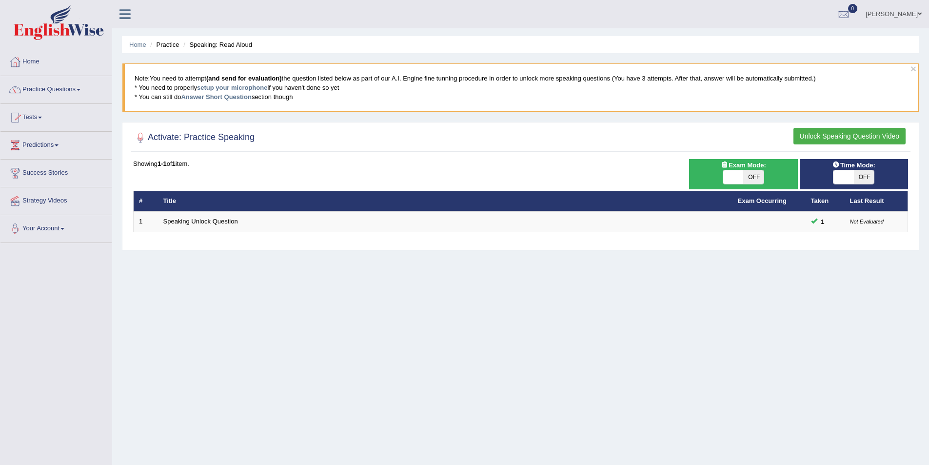
click at [870, 131] on button "Unlock Speaking Question Video" at bounding box center [850, 136] width 112 height 17
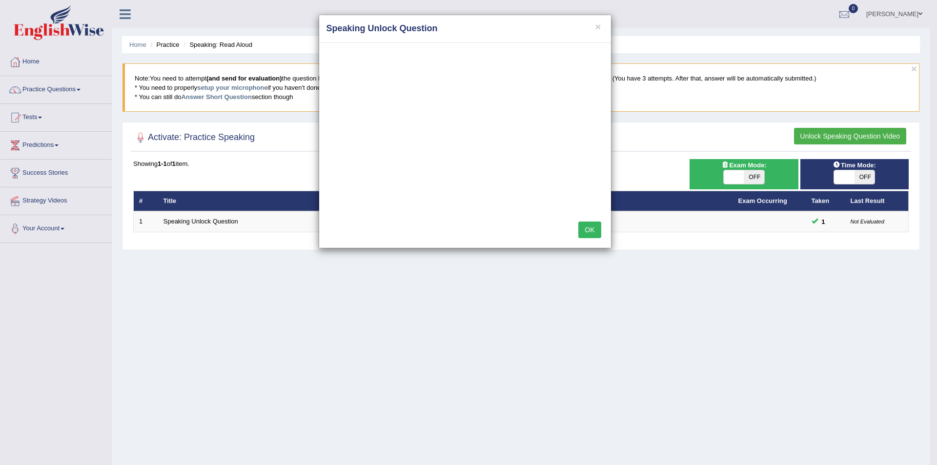
click at [593, 229] on button "OK" at bounding box center [589, 229] width 22 height 17
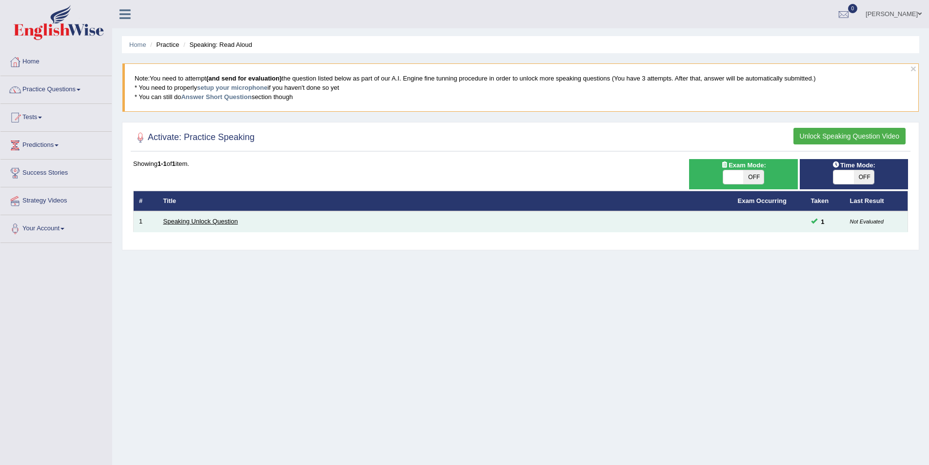
click at [198, 221] on link "Speaking Unlock Question" at bounding box center [200, 221] width 75 height 7
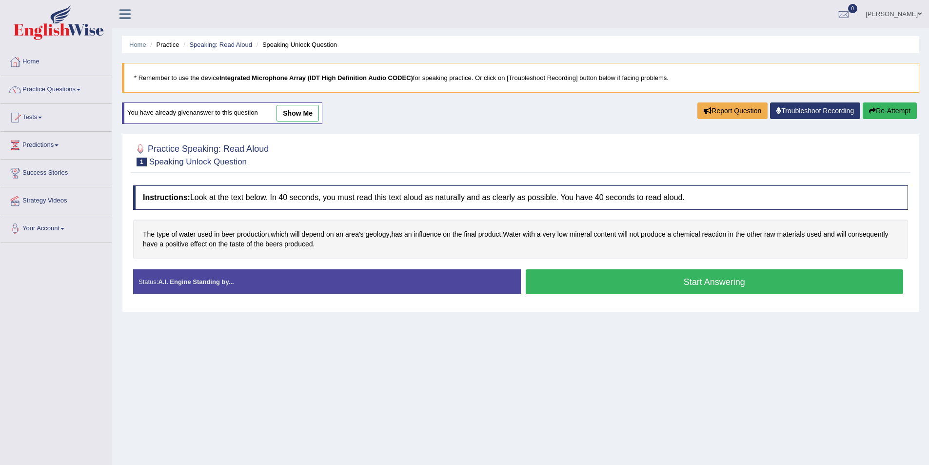
click at [697, 281] on button "Start Answering" at bounding box center [715, 281] width 378 height 25
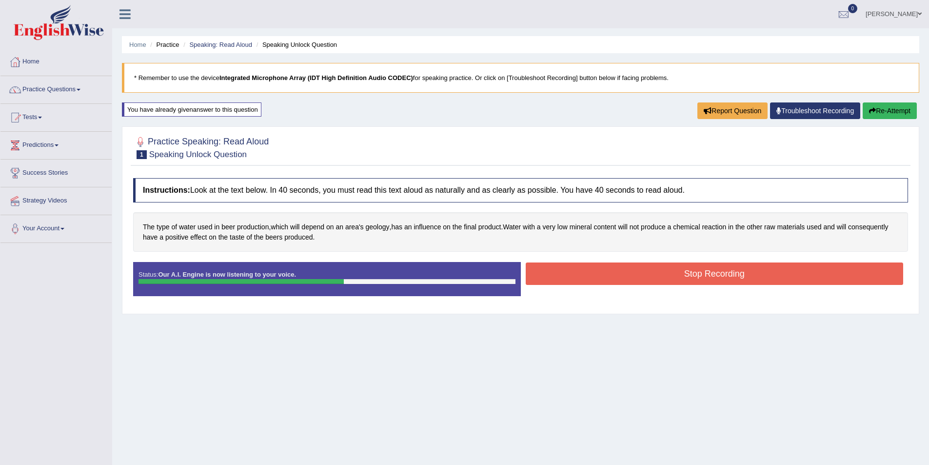
click at [643, 275] on button "Stop Recording" at bounding box center [715, 273] width 378 height 22
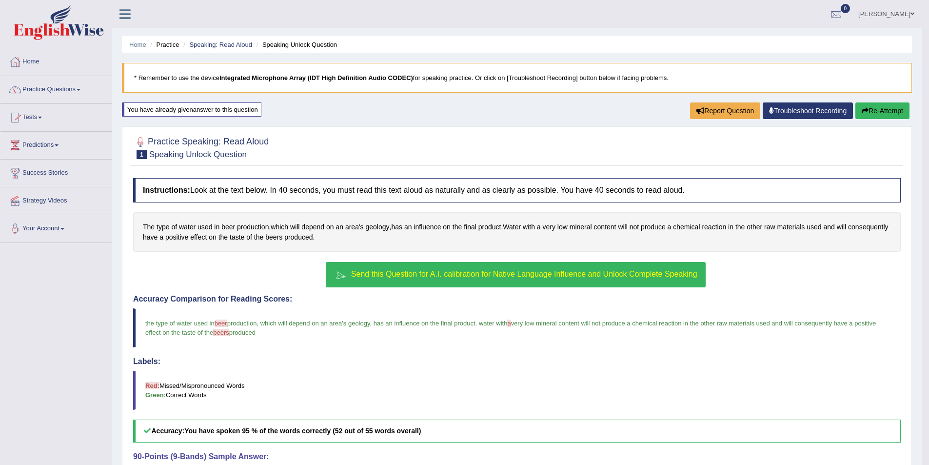
click at [497, 270] on span "Send this Question for A.I. calibration for Native Language Influence and Unloc…" at bounding box center [524, 274] width 346 height 8
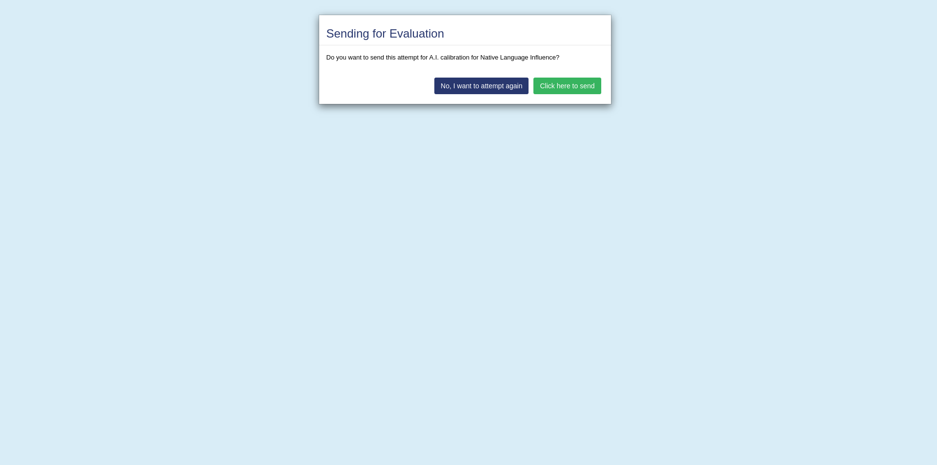
click at [555, 85] on button "Click here to send" at bounding box center [566, 86] width 67 height 17
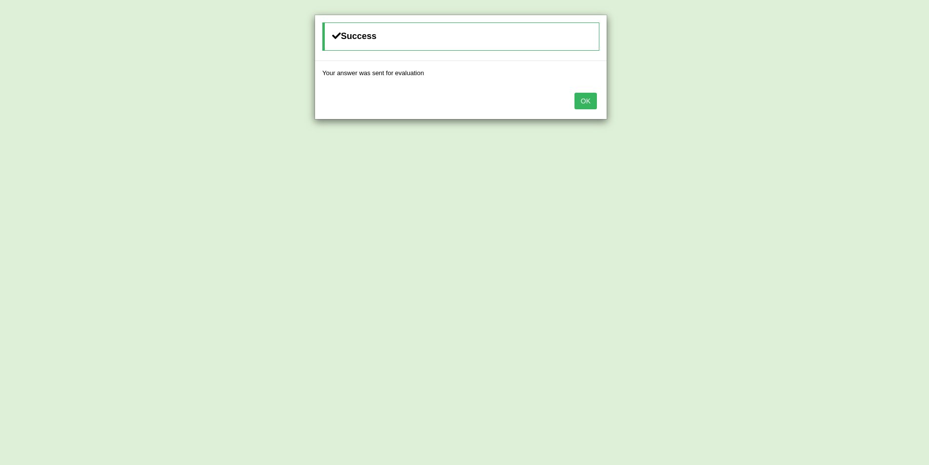
click at [585, 96] on button "OK" at bounding box center [586, 101] width 22 height 17
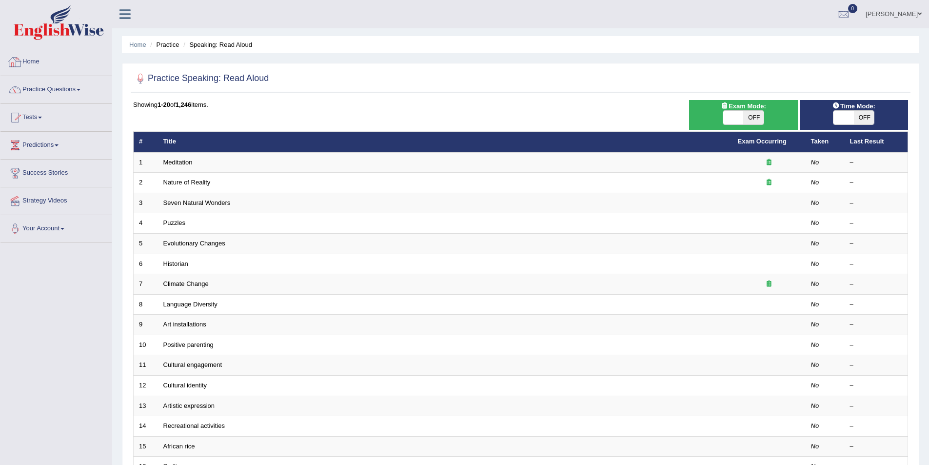
click at [37, 60] on link "Home" at bounding box center [55, 60] width 111 height 24
